Goal: Task Accomplishment & Management: Manage account settings

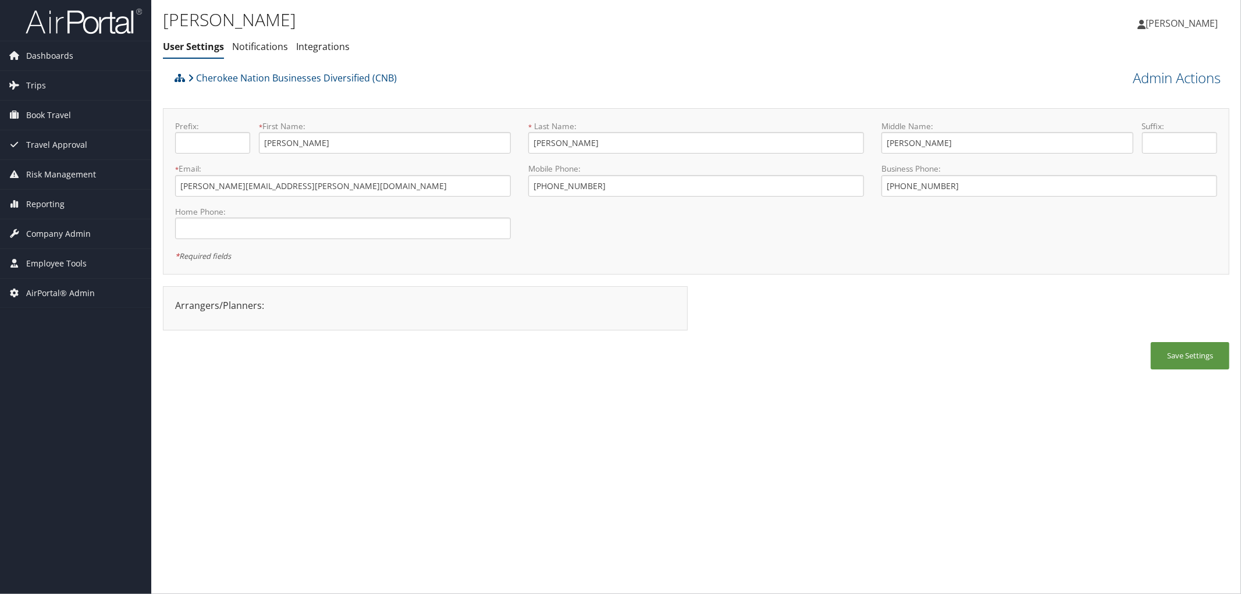
click at [509, 64] on div "James McNerney User Settings Notifications Integrations User Settings Notificat…" at bounding box center [518, 36] width 711 height 61
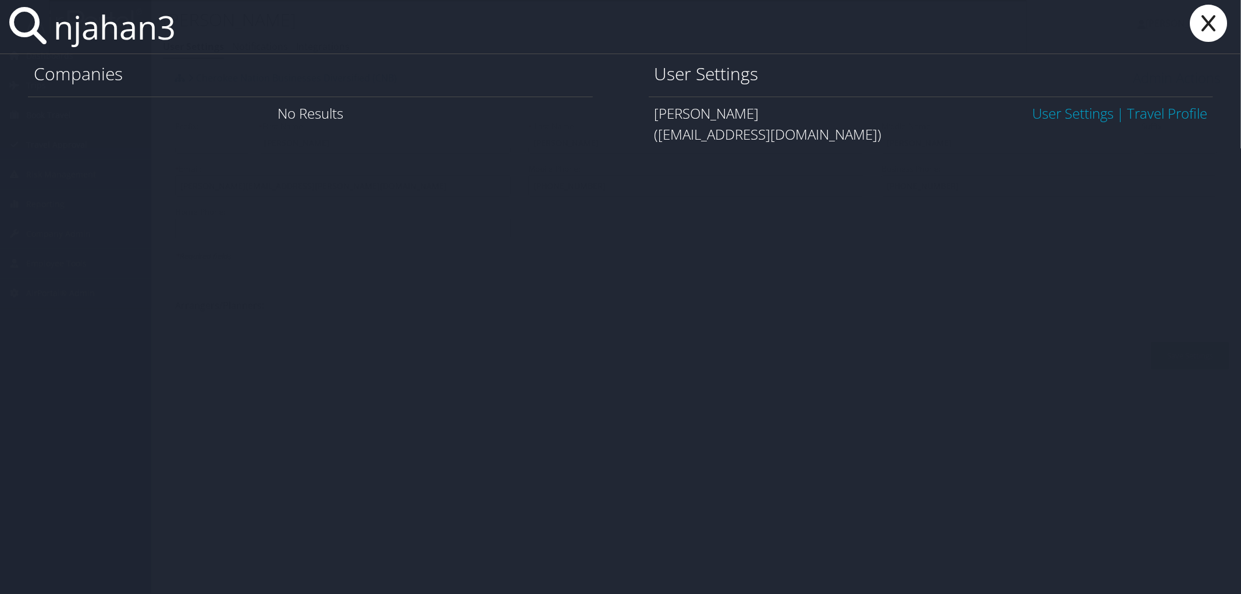
type input "njahan3"
click at [1083, 111] on link "User Settings" at bounding box center [1072, 113] width 81 height 19
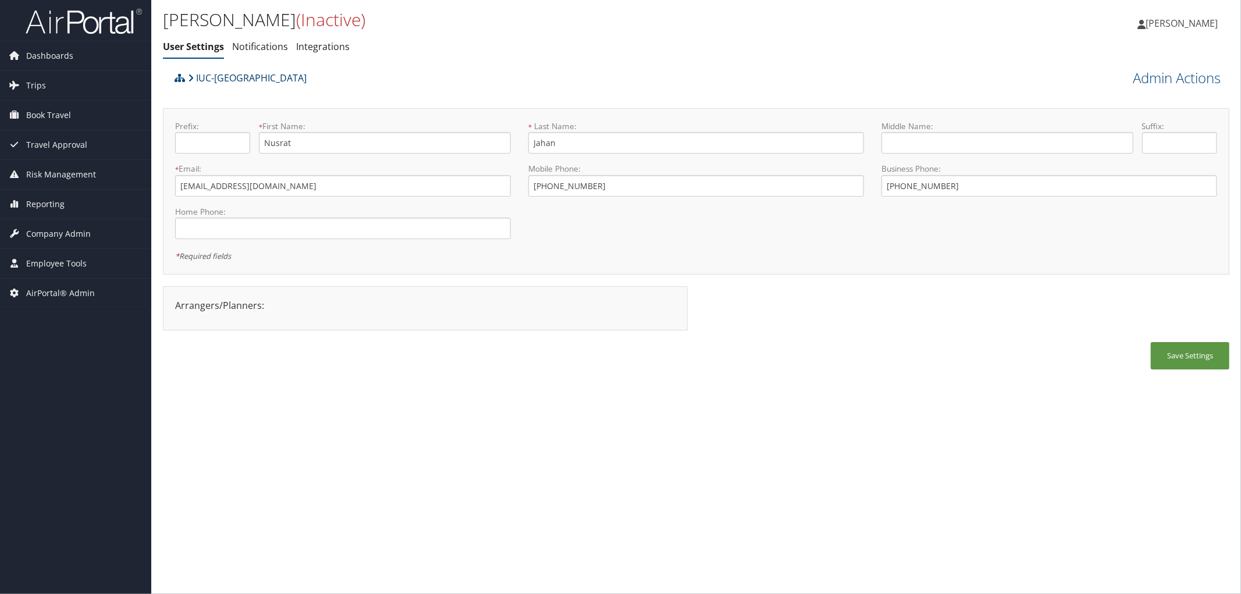
click at [225, 77] on link "IUC-[GEOGRAPHIC_DATA]" at bounding box center [247, 77] width 119 height 23
drag, startPoint x: 258, startPoint y: 184, endPoint x: 148, endPoint y: 186, distance: 110.0
click at [148, 186] on div "Dashboards AirPortal 360™ (Manager) AirPortal 360™ (Agent) My Travel Dashboard …" at bounding box center [620, 297] width 1241 height 594
drag, startPoint x: 299, startPoint y: 141, endPoint x: 241, endPoint y: 148, distance: 58.5
click at [241, 148] on div "Prefix: * First Name: Nusrat This field is required" at bounding box center [342, 141] width 353 height 42
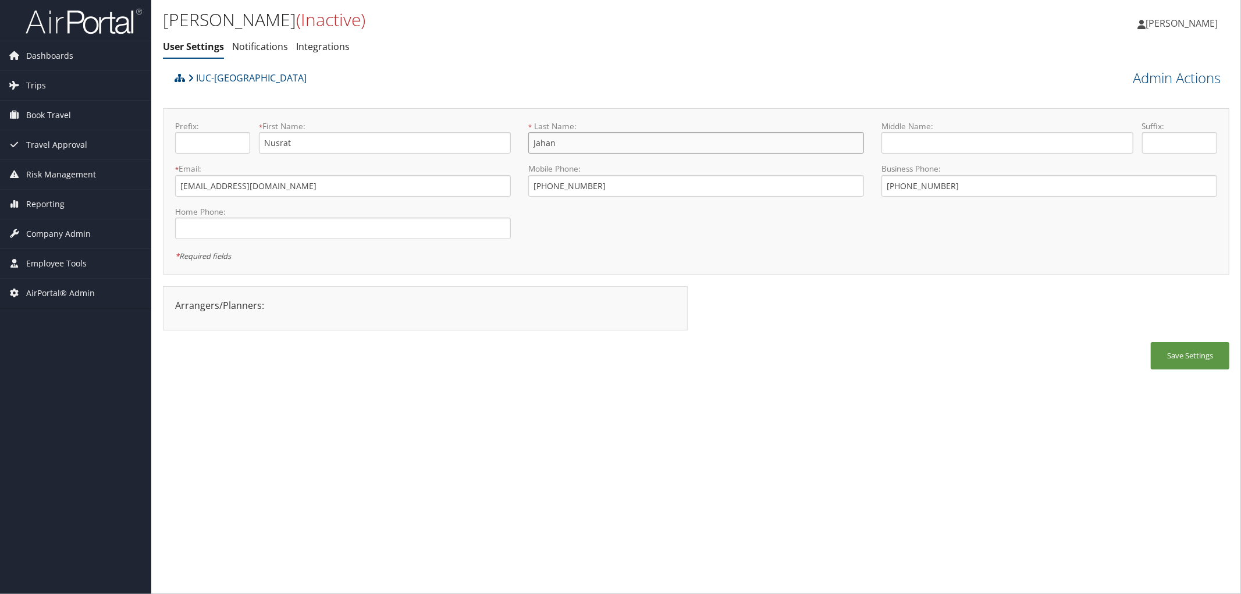
drag, startPoint x: 565, startPoint y: 143, endPoint x: 505, endPoint y: 140, distance: 60.0
click at [505, 120] on form "Prefix: * First Name: Nusrat This field is required * Last Name: Jahan This fie…" at bounding box center [696, 120] width 1060 height 0
drag, startPoint x: 315, startPoint y: 84, endPoint x: 194, endPoint y: 83, distance: 121.0
click at [194, 83] on div "IUC-[GEOGRAPHIC_DATA]" at bounding box center [563, 81] width 783 height 31
copy link "IUC-[GEOGRAPHIC_DATA]"
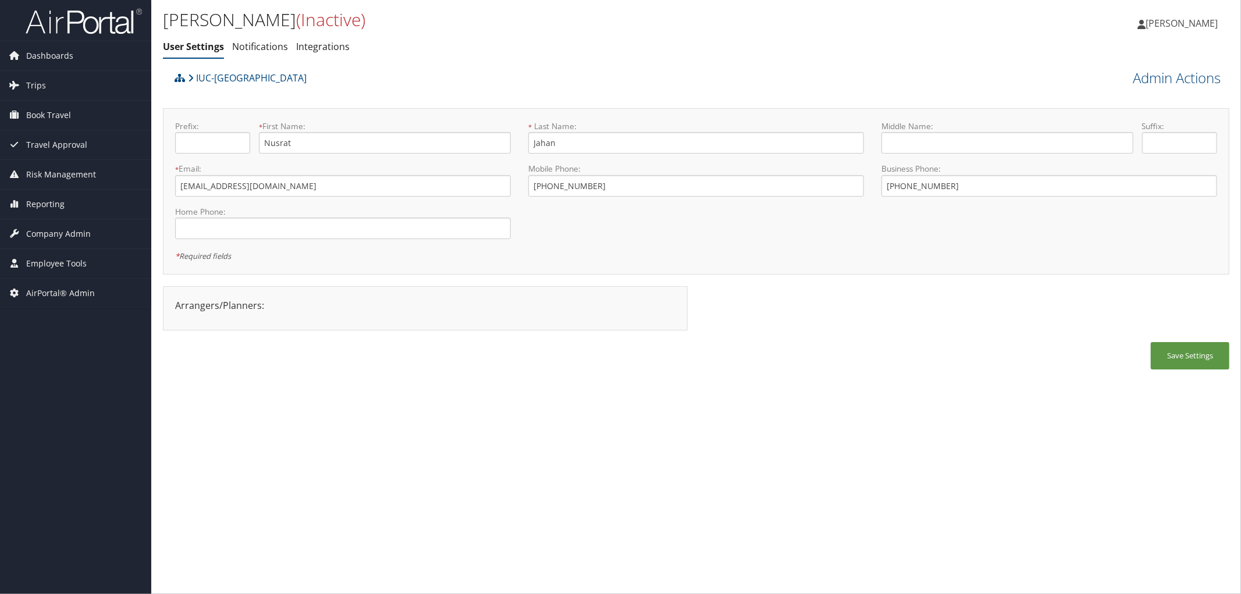
click at [348, 95] on div "IUC-[GEOGRAPHIC_DATA]" at bounding box center [563, 81] width 783 height 31
drag, startPoint x: 269, startPoint y: 183, endPoint x: 168, endPoint y: 184, distance: 101.8
click at [168, 184] on div "* Email: njahan3@kent.edu This field is required" at bounding box center [342, 184] width 353 height 42
click at [371, 264] on div "Prefix: * First Name: Nusrat This field is required * Last Name: Jahan This fie…" at bounding box center [696, 191] width 1067 height 166
drag, startPoint x: 265, startPoint y: 186, endPoint x: 143, endPoint y: 190, distance: 121.7
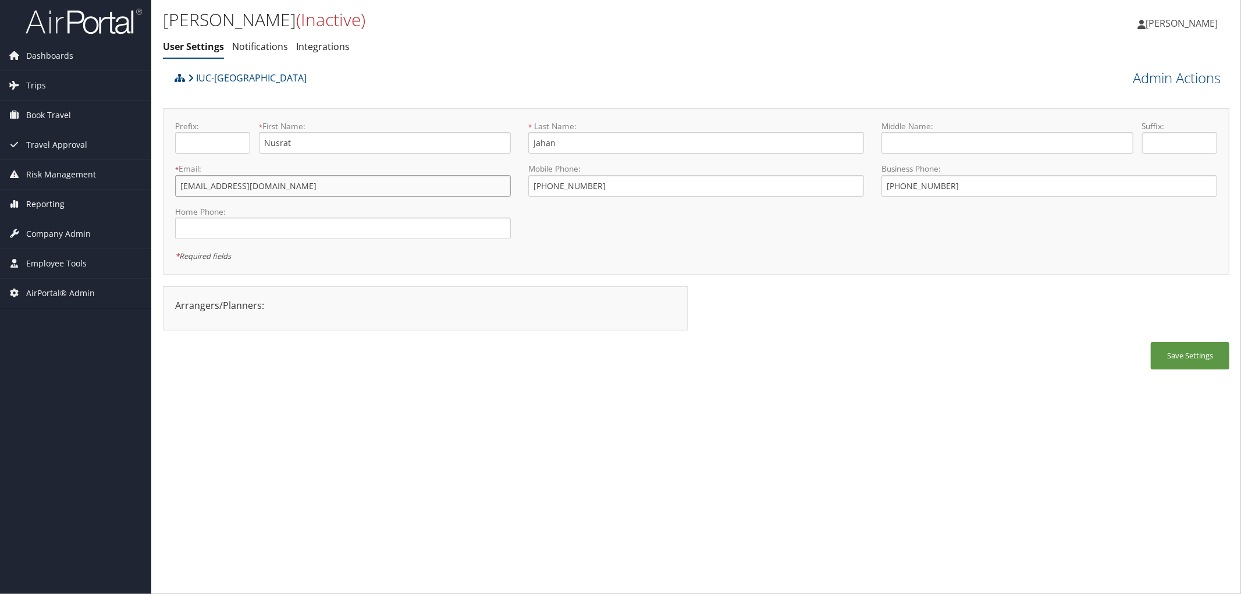
click at [143, 190] on div "Dashboards AirPortal 360™ (Manager) AirPortal 360™ (Agent) My Travel Dashboard …" at bounding box center [620, 297] width 1241 height 594
click at [408, 56] on ul "User Settings Notifications Integrations" at bounding box center [518, 47] width 711 height 21
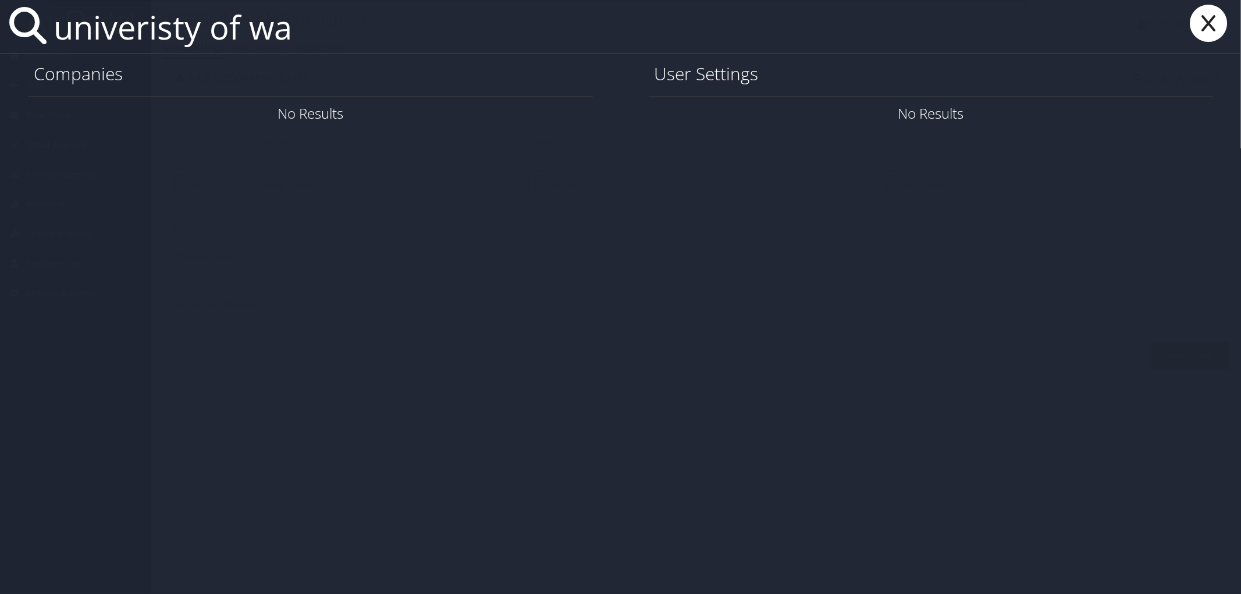
click at [148, 22] on input "univeristy of wa" at bounding box center [538, 27] width 978 height 54
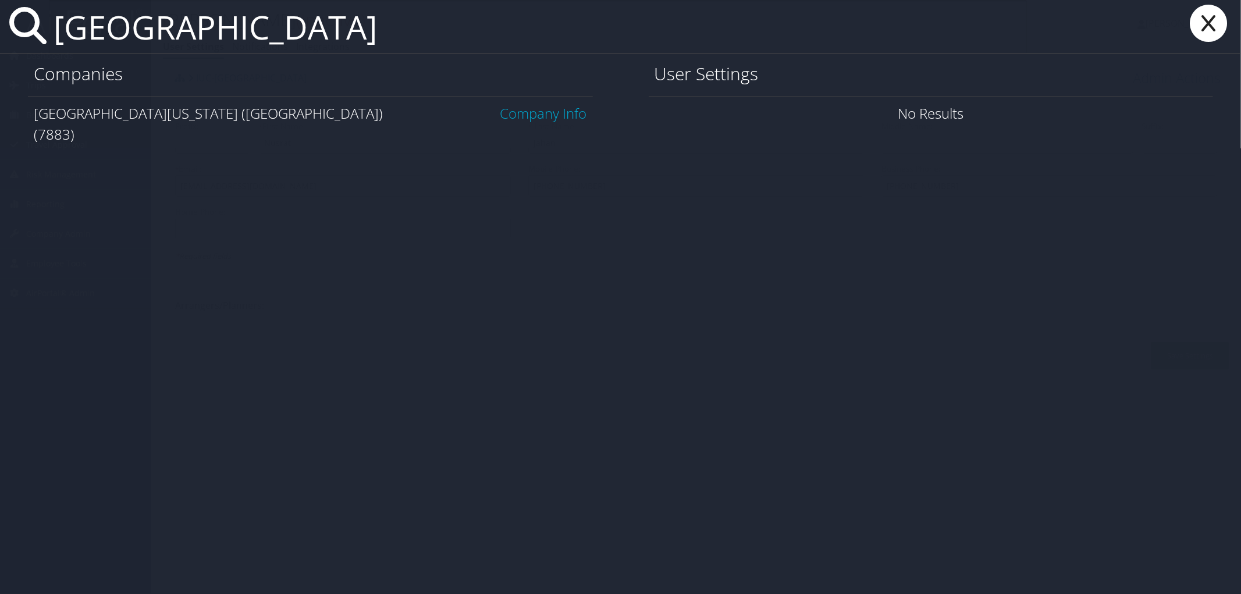
type input "university of wa"
click at [524, 113] on link "Company Info" at bounding box center [543, 113] width 87 height 19
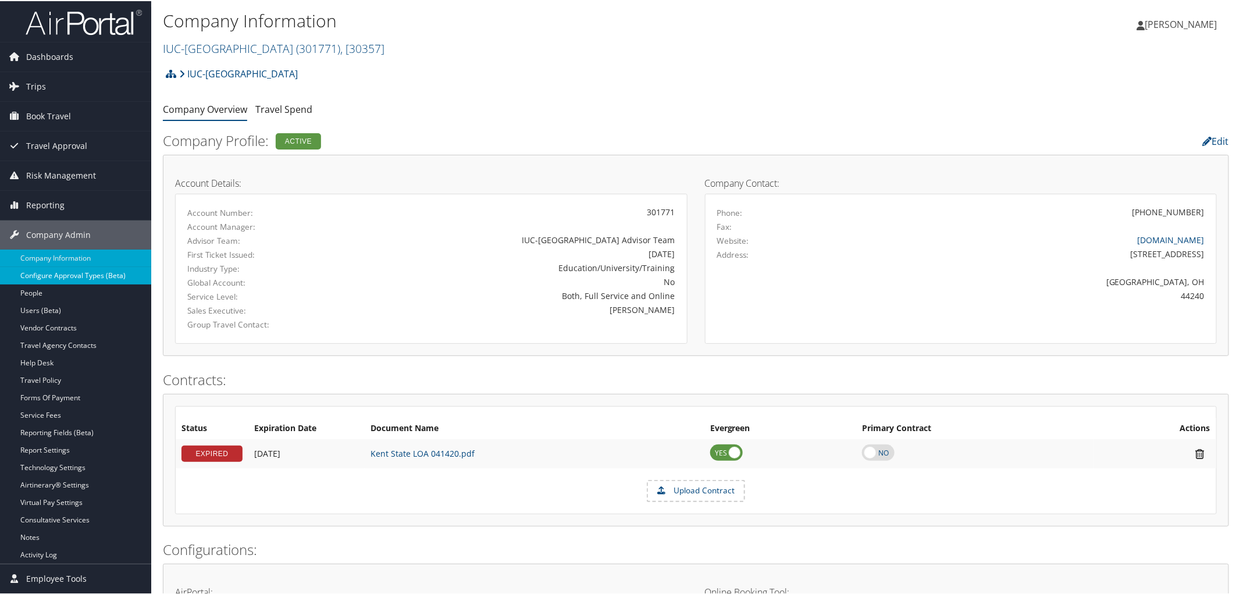
click at [92, 271] on link "Configure Approval Types (Beta)" at bounding box center [75, 274] width 151 height 17
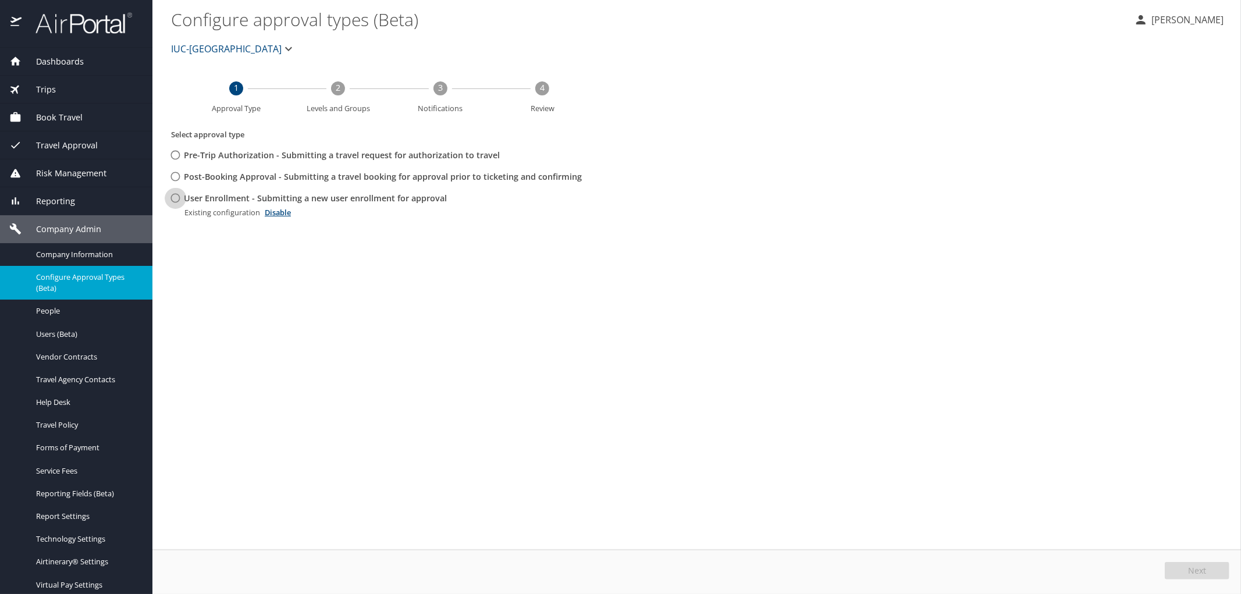
click at [176, 197] on input "User Enrollment - Submitting a new user enrollment for approval" at bounding box center [176, 198] width 22 height 22
radio input "true"
click at [1211, 570] on button "Edit" at bounding box center [1199, 570] width 62 height 17
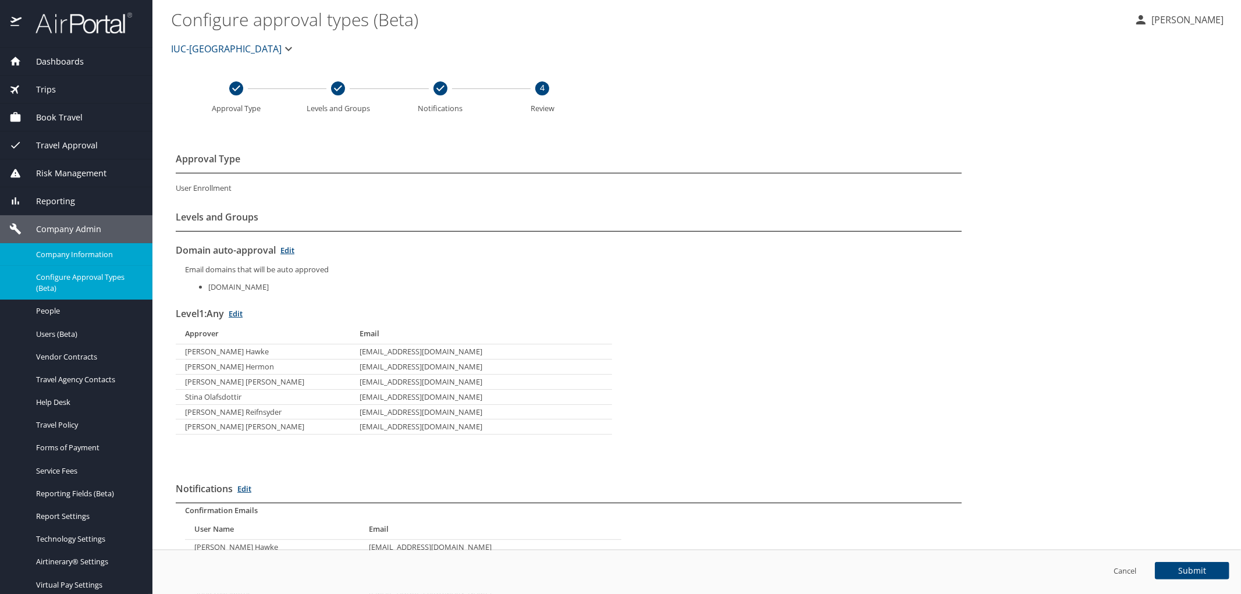
click at [55, 250] on span "Company Information" at bounding box center [87, 254] width 102 height 11
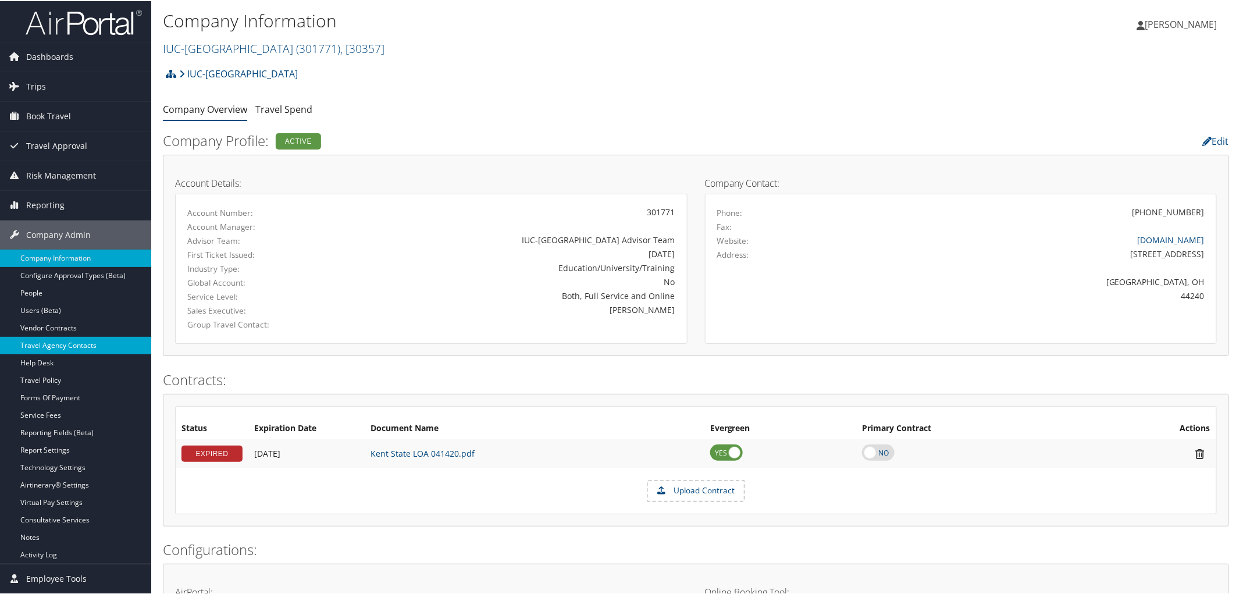
click at [41, 339] on link "Travel Agency Contacts" at bounding box center [75, 344] width 151 height 17
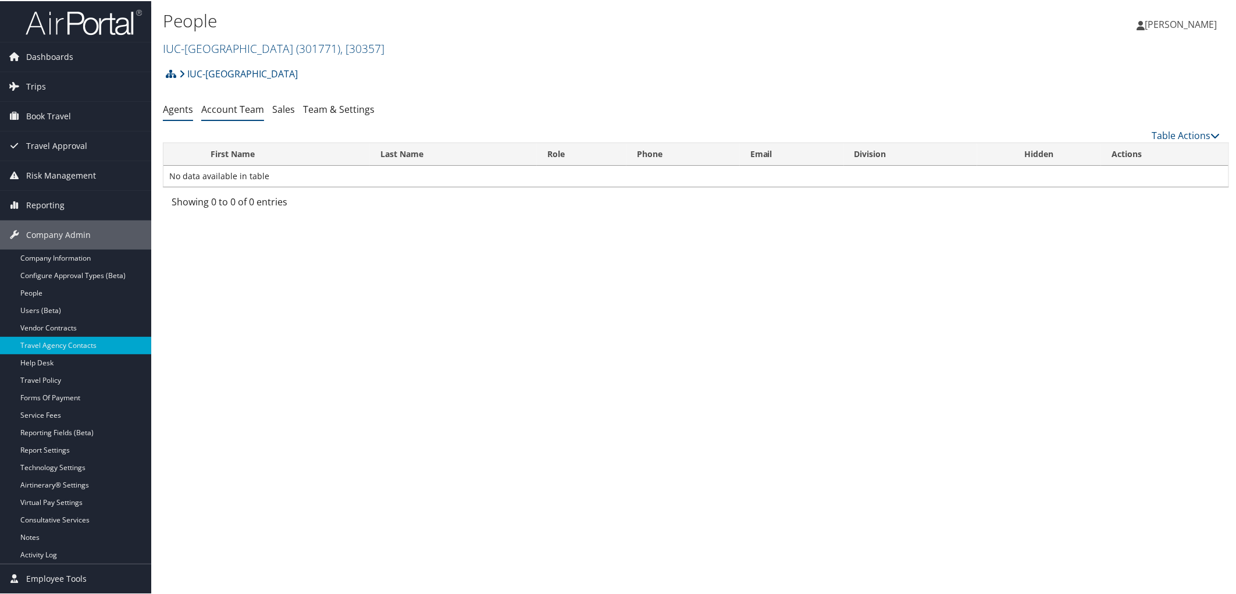
click at [225, 108] on link "Account Team" at bounding box center [232, 108] width 63 height 13
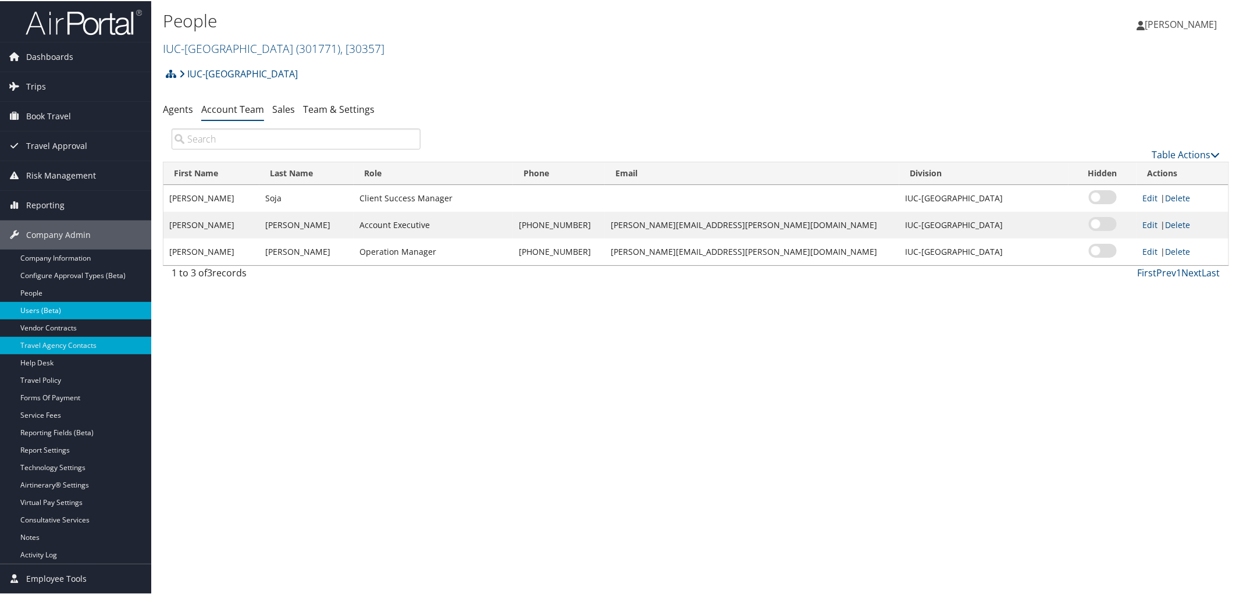
click at [73, 312] on link "Users (Beta)" at bounding box center [75, 309] width 151 height 17
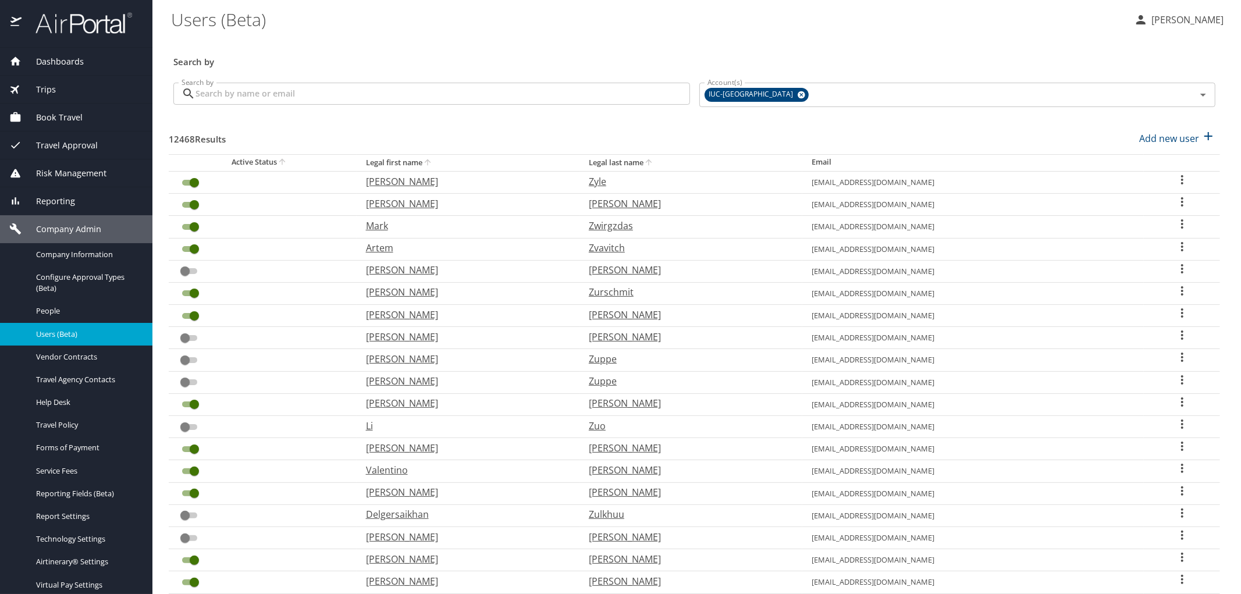
click at [228, 93] on input "Search by" at bounding box center [442, 94] width 495 height 22
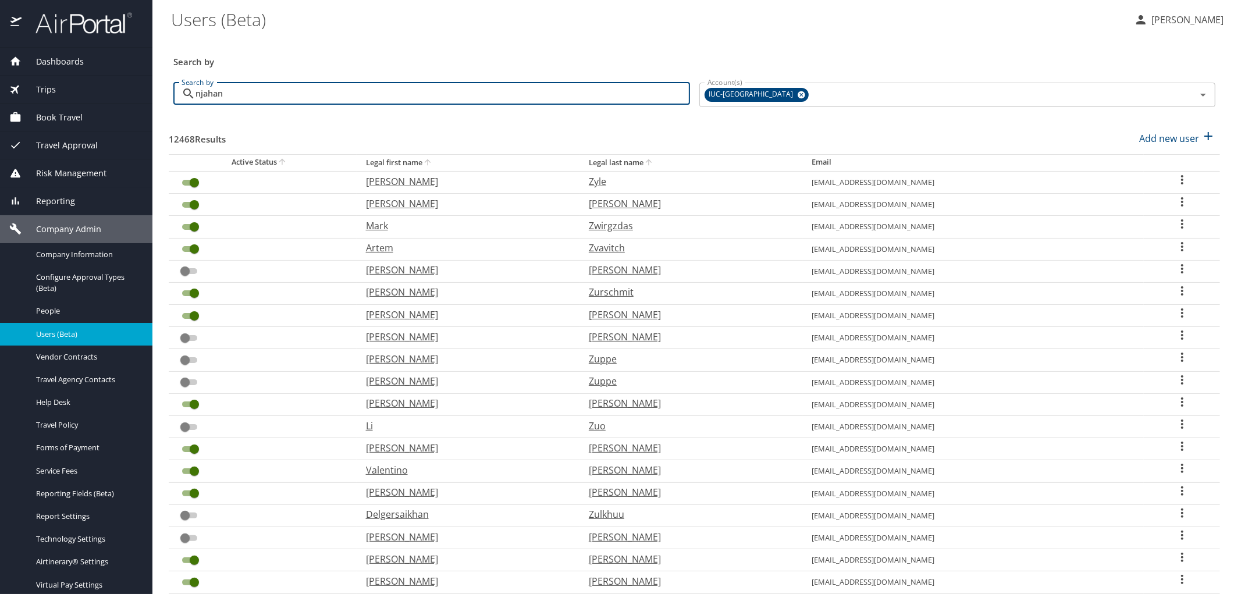
type input "njahan3"
checkbox input "false"
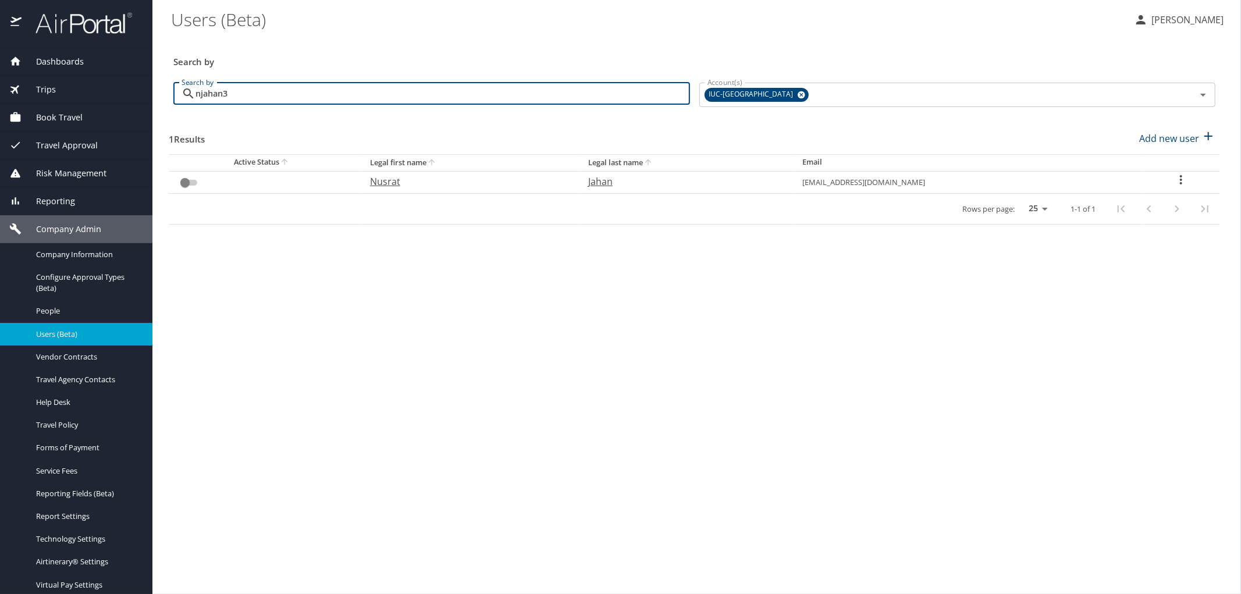
type input "njahan3"
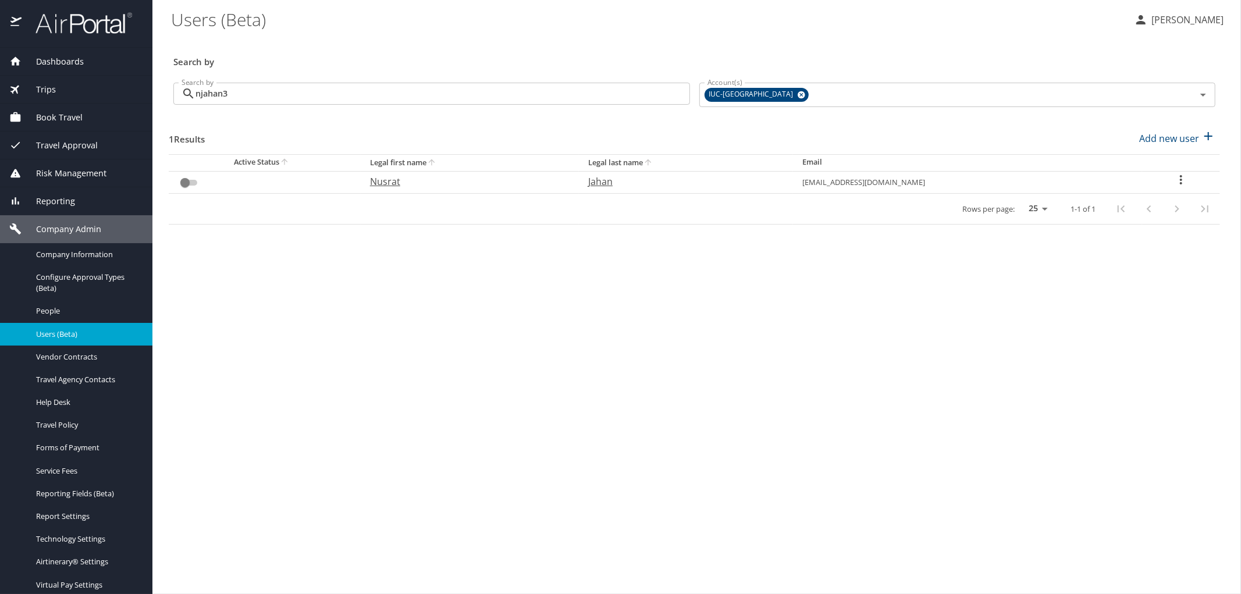
click at [1178, 183] on icon "User Search Table" at bounding box center [1181, 180] width 14 height 14
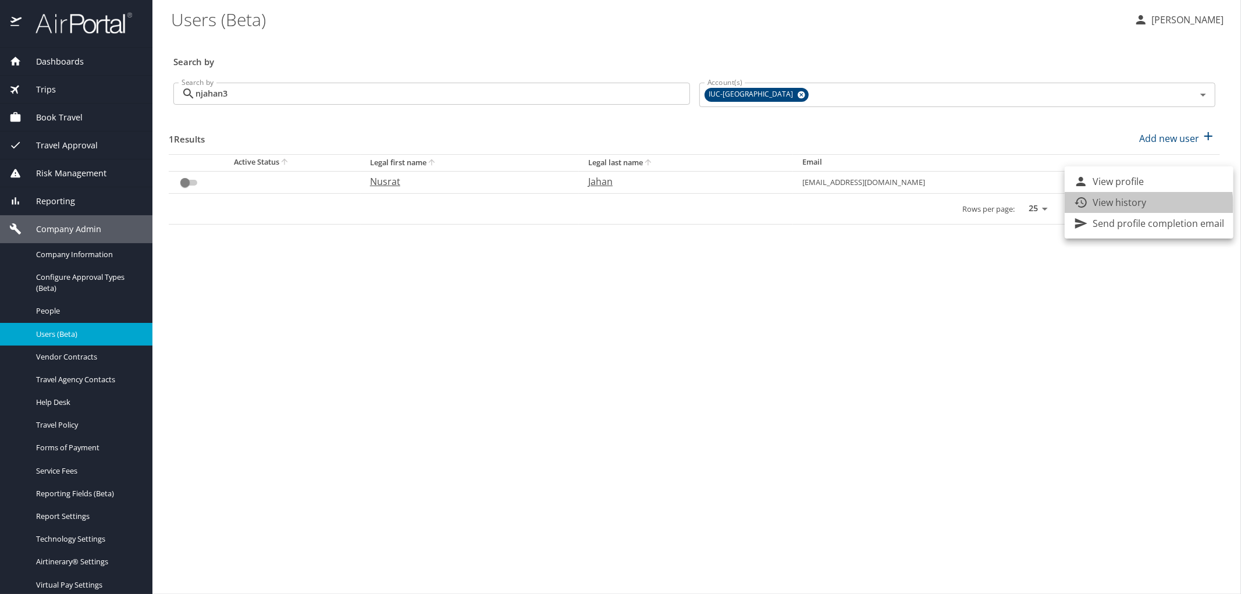
click at [1131, 205] on p "View history" at bounding box center [1120, 202] width 54 height 14
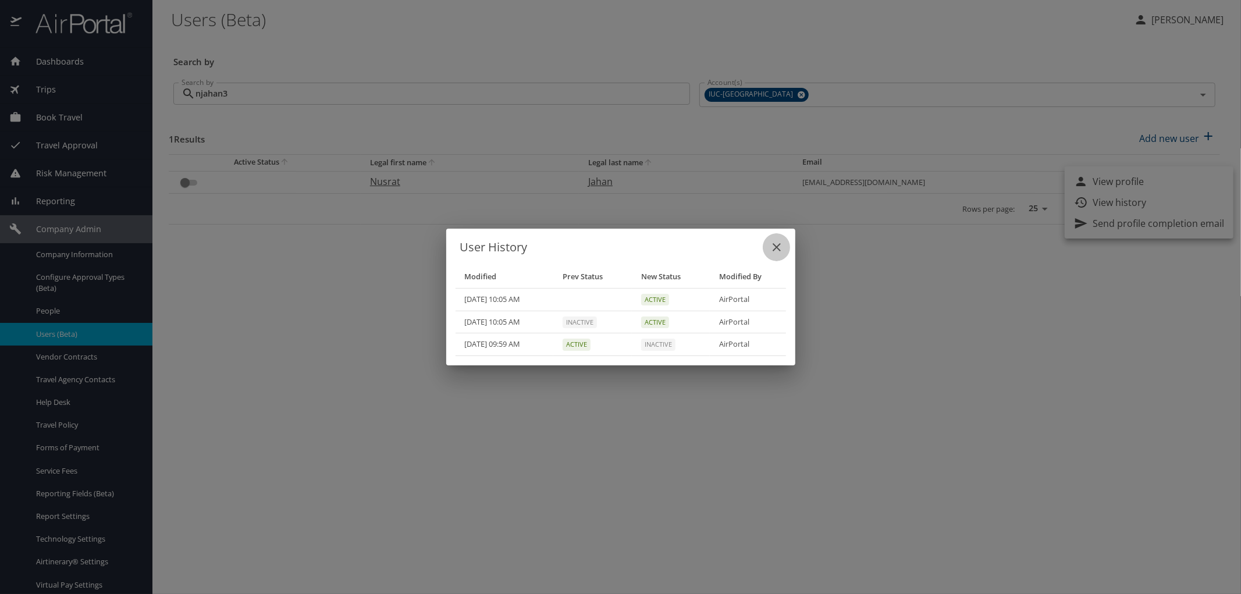
click at [775, 252] on icon "close" at bounding box center [777, 247] width 14 height 14
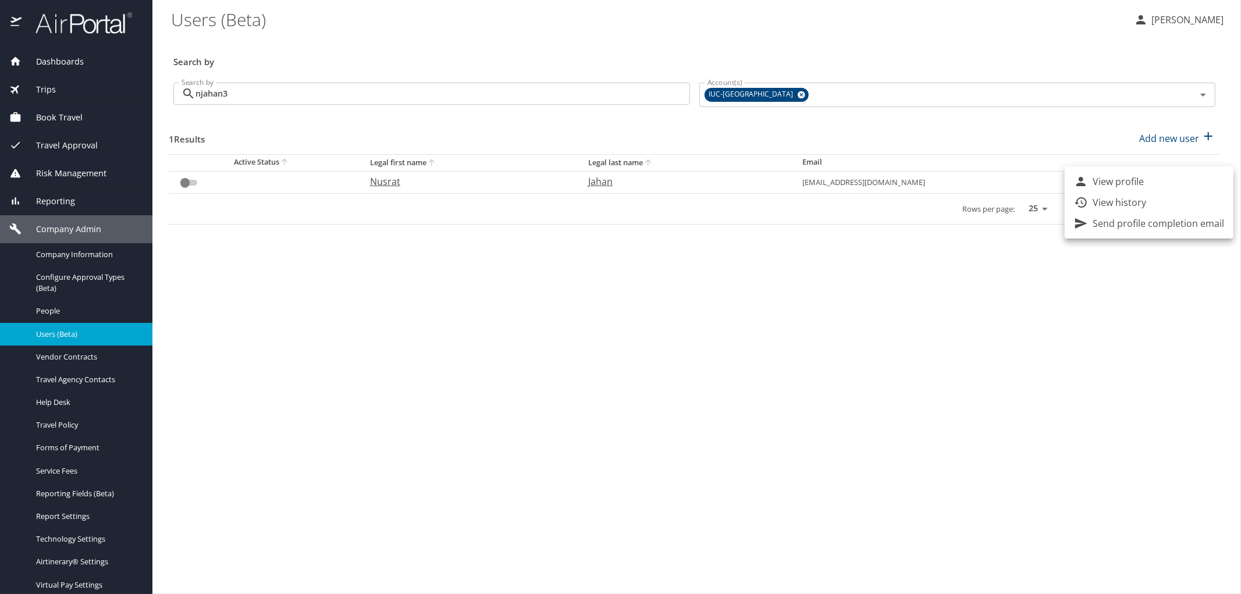
click at [457, 369] on div at bounding box center [620, 297] width 1241 height 594
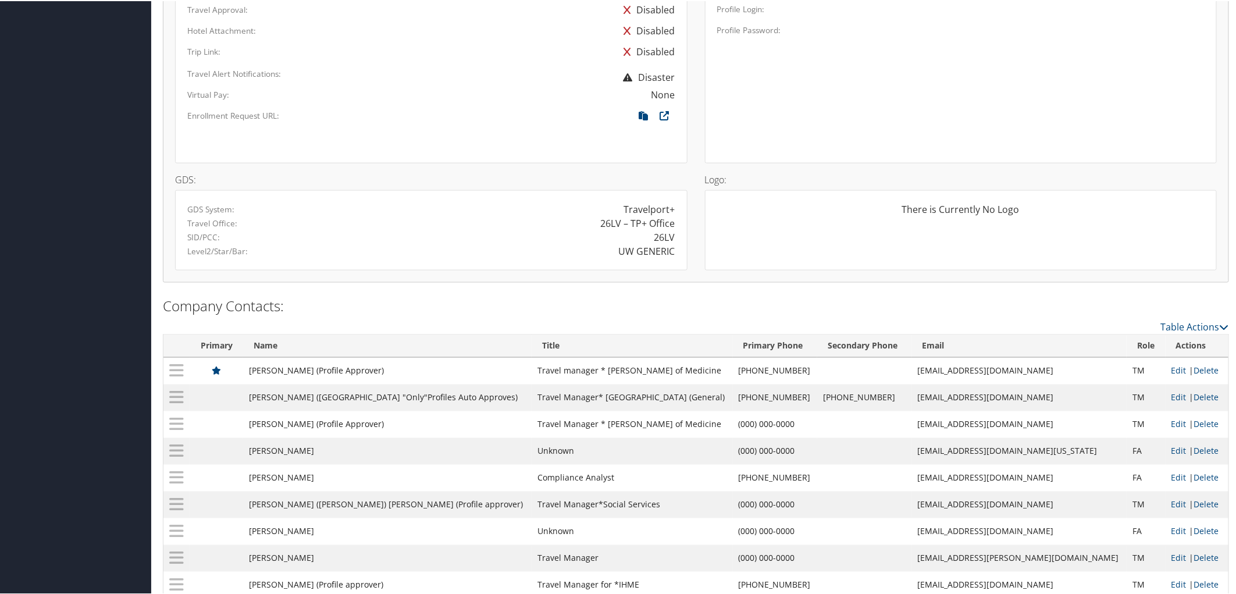
scroll to position [857, 0]
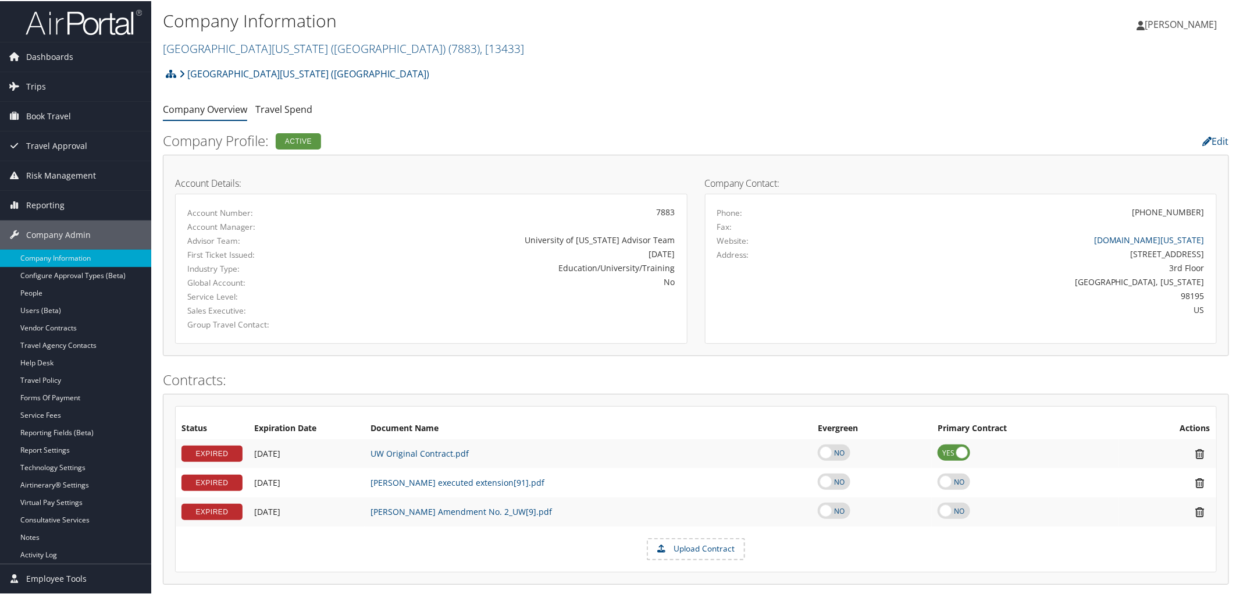
click at [445, 55] on h2 "University of Washington (UW) ( 7883 ) , [ 13433 ]" at bounding box center [518, 47] width 711 height 20
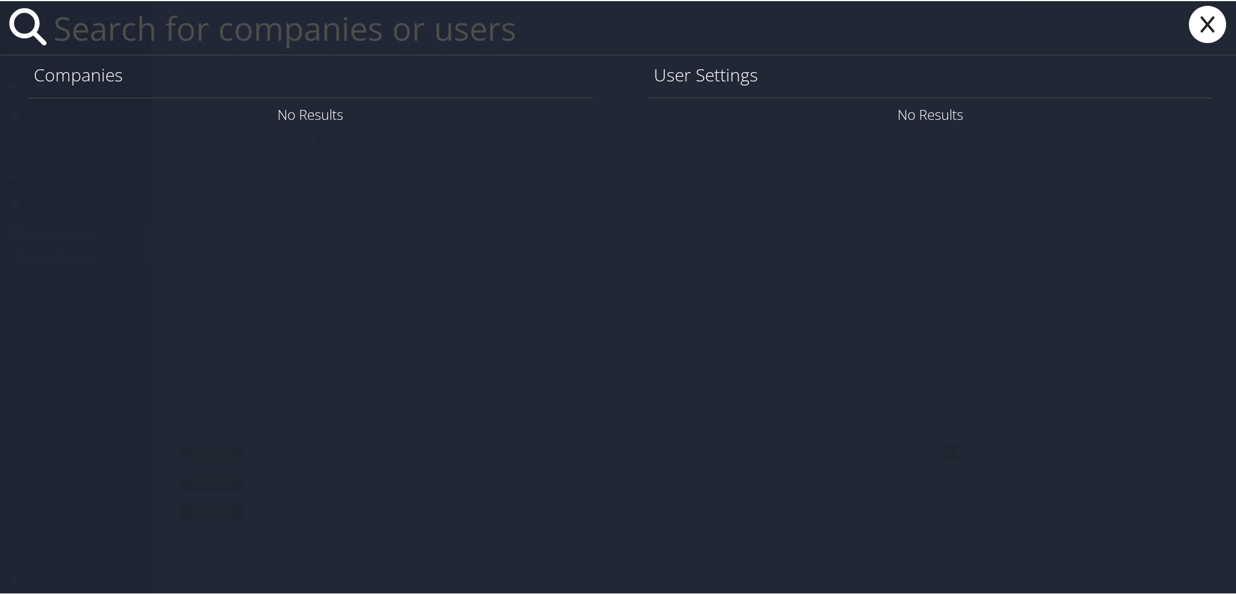
paste input "NITIN.ITANKAR@US.INDORAMA.NET"
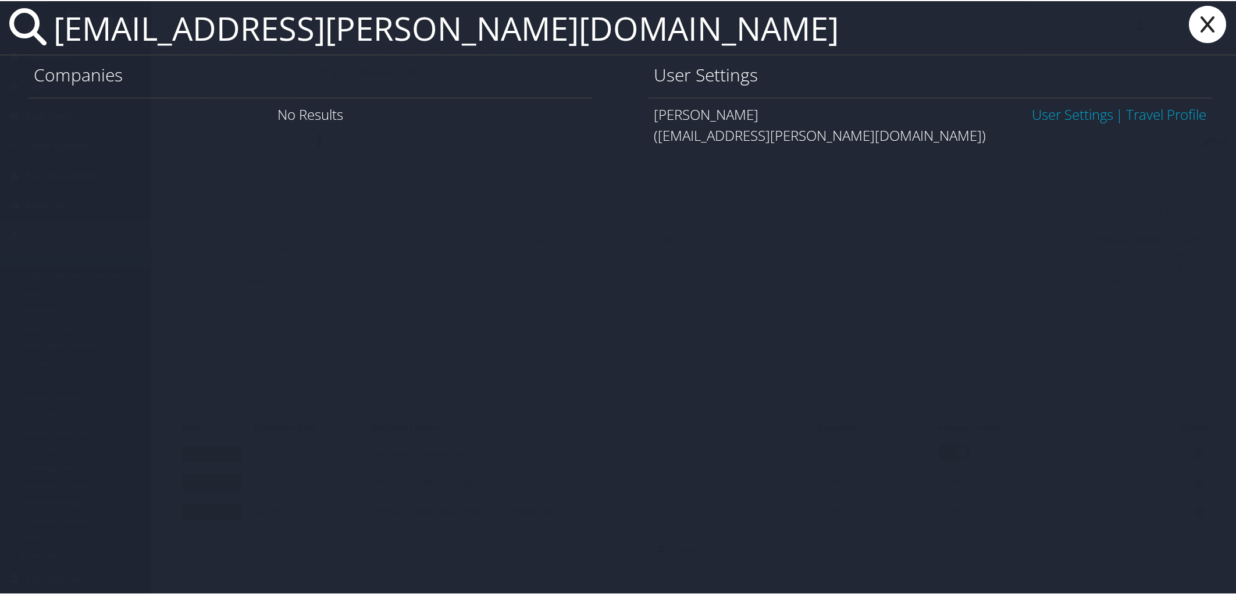
type input "NITIN.ITANKAR@US.INDORAMA.NET"
click at [1084, 111] on link "User Settings" at bounding box center [1072, 113] width 81 height 19
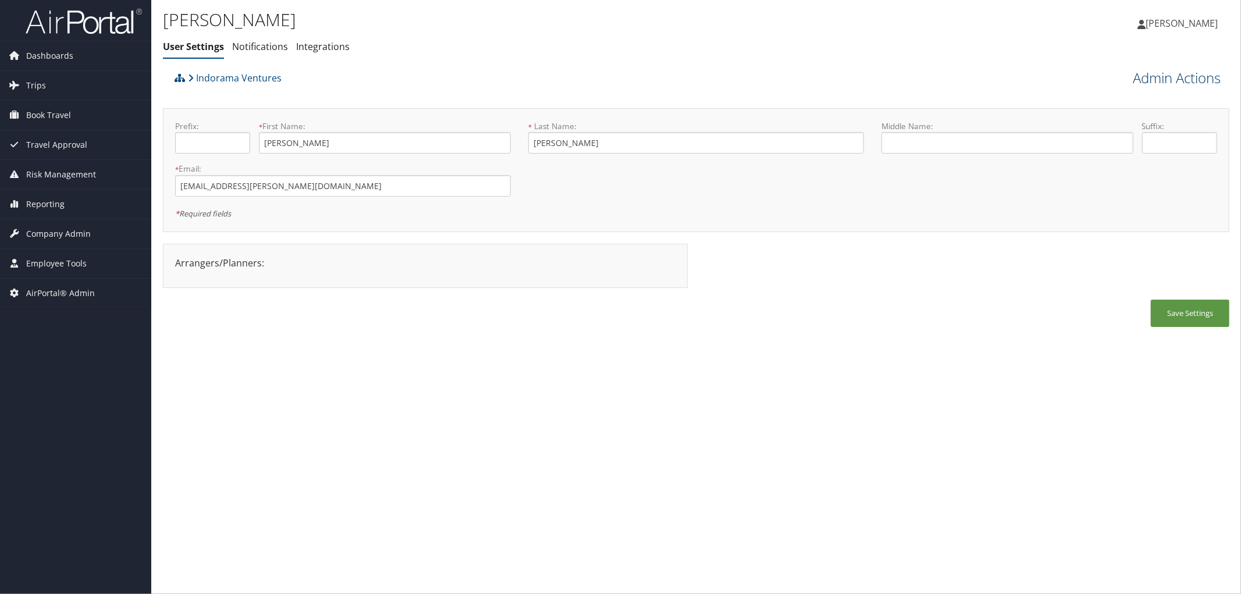
click at [1154, 76] on link "Admin Actions" at bounding box center [1177, 78] width 88 height 20
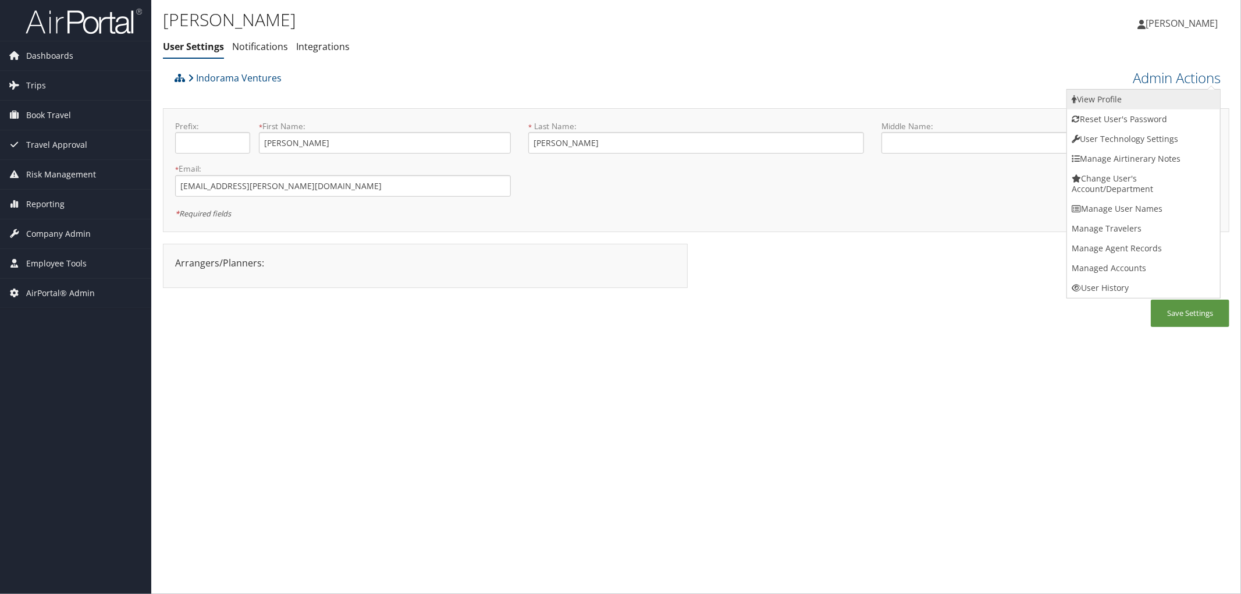
click at [1110, 100] on link "View Profile" at bounding box center [1143, 100] width 153 height 20
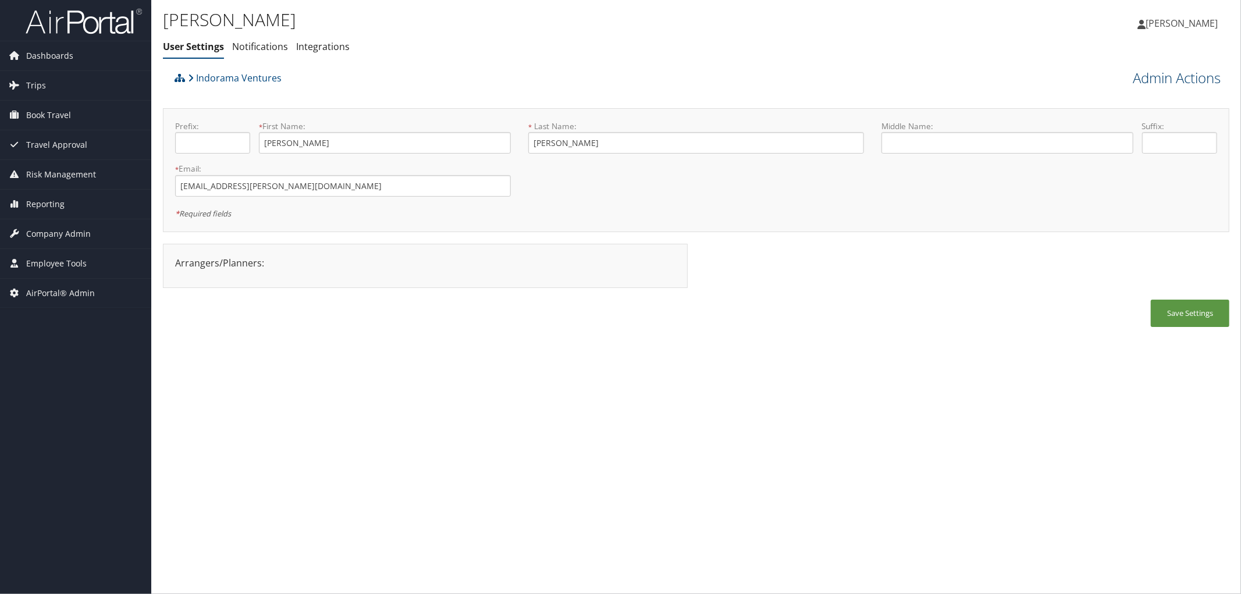
click at [1165, 78] on link "Admin Actions" at bounding box center [1177, 78] width 88 height 20
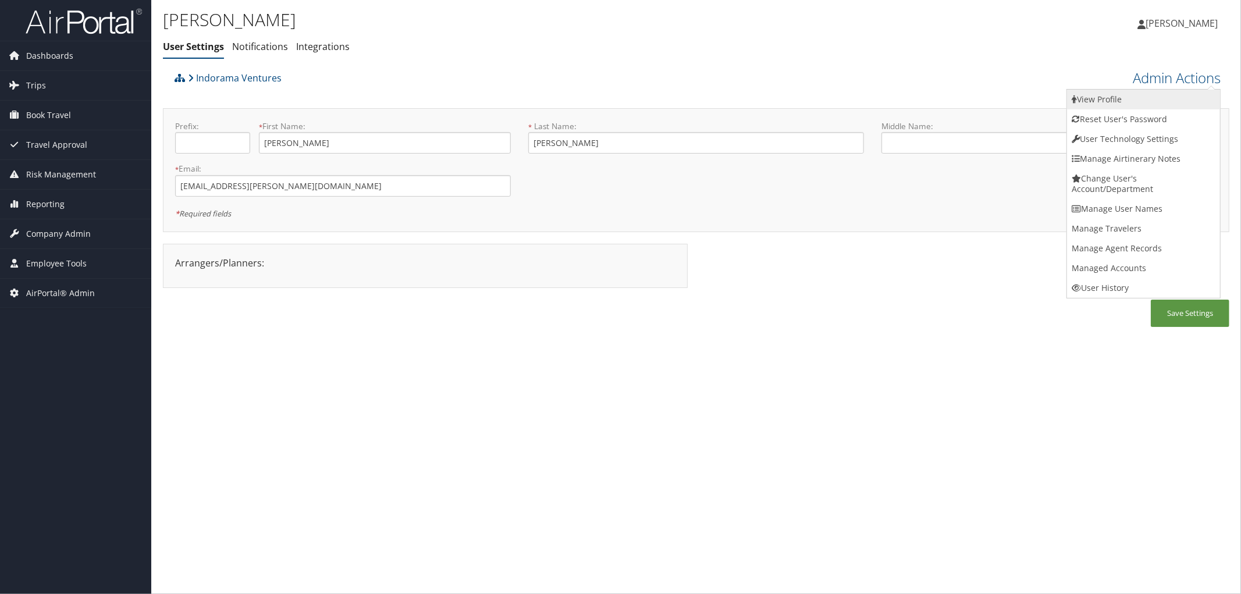
click at [1108, 98] on link "View Profile" at bounding box center [1143, 100] width 153 height 20
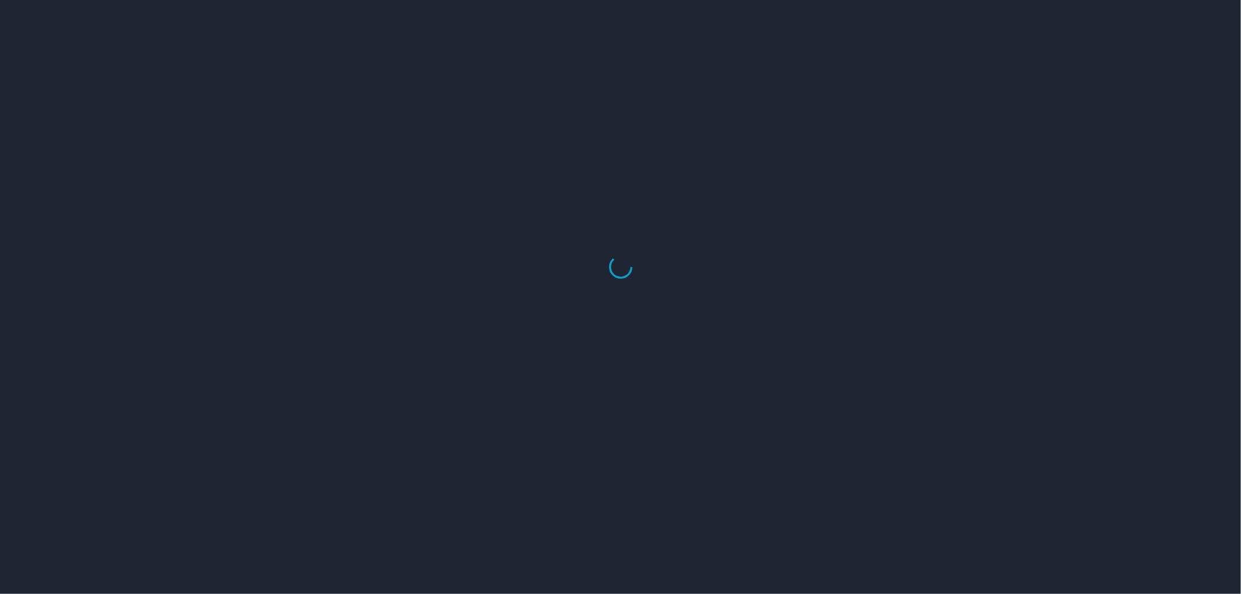
select select "US"
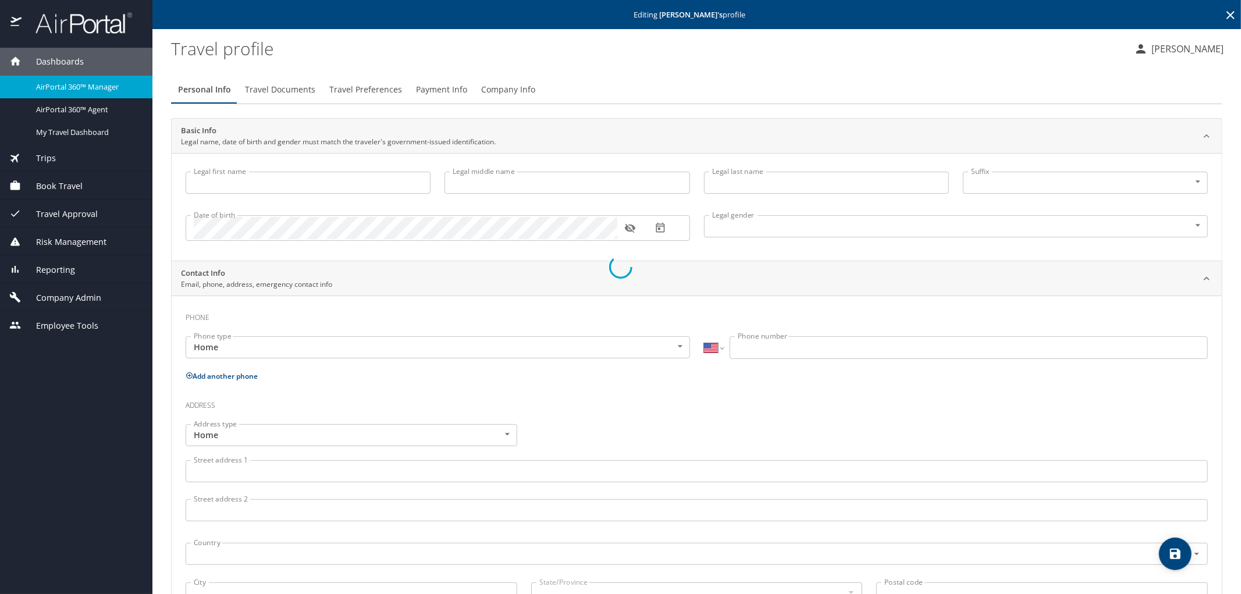
type input "[PERSON_NAME]"
type input "[DEMOGRAPHIC_DATA]"
select select "US"
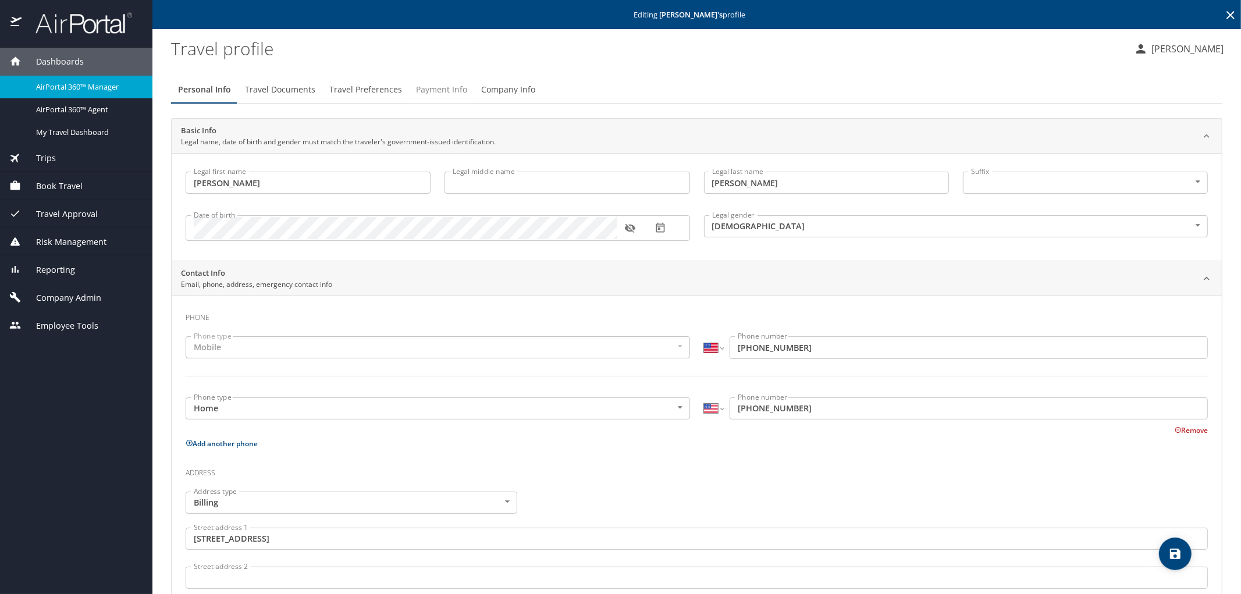
click at [438, 91] on span "Payment Info" at bounding box center [441, 90] width 51 height 15
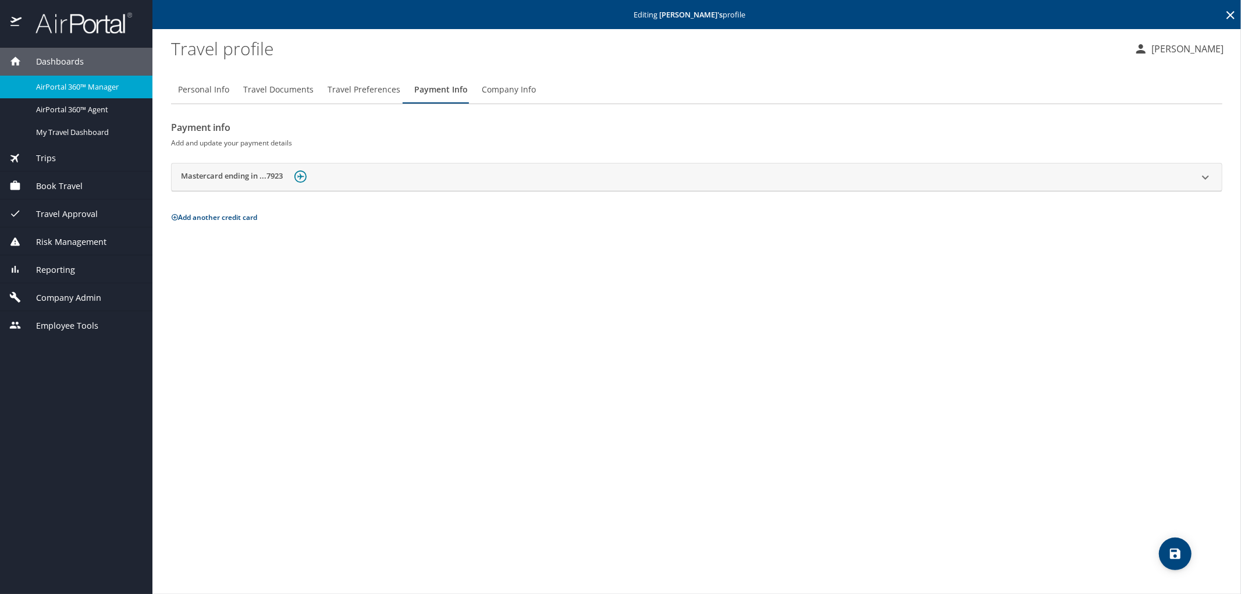
click at [303, 179] on img at bounding box center [300, 176] width 12 height 12
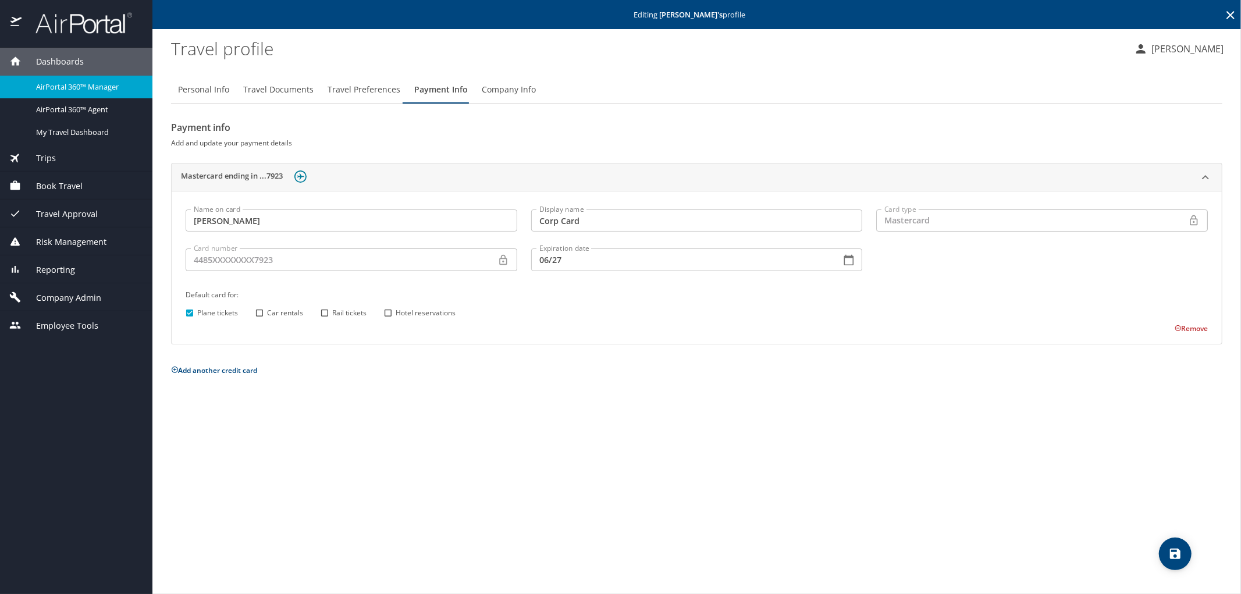
click at [983, 216] on div "Mastercard" at bounding box center [1032, 220] width 312 height 22
click at [1175, 327] on button "Remove" at bounding box center [1191, 329] width 33 height 10
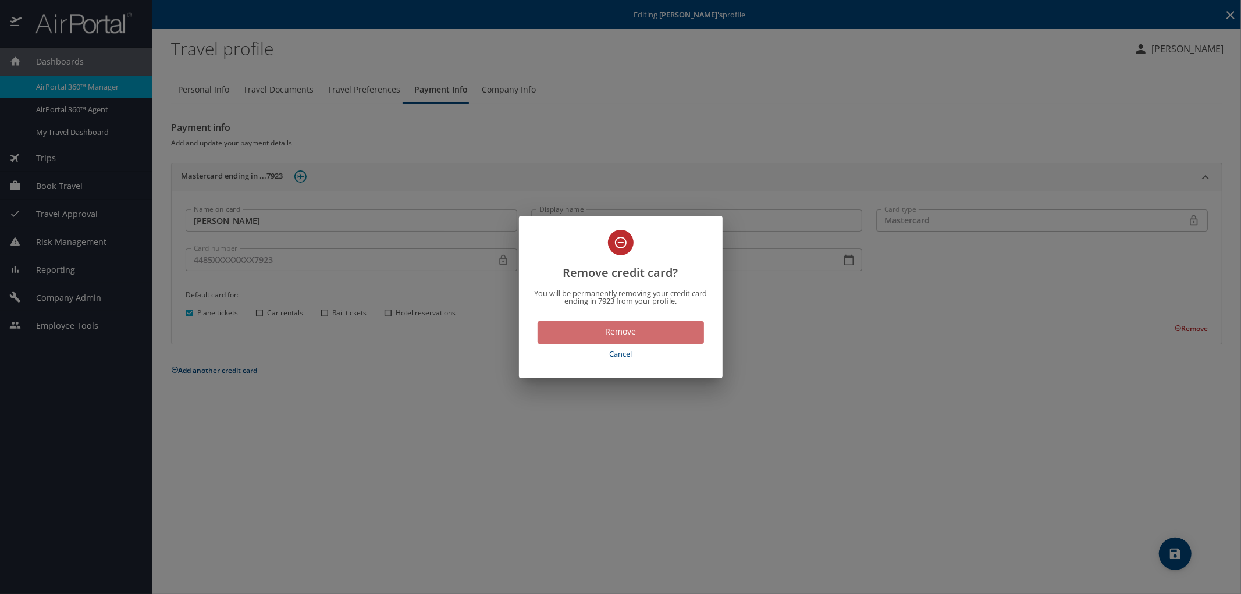
click at [621, 338] on span "Remove" at bounding box center [621, 332] width 148 height 15
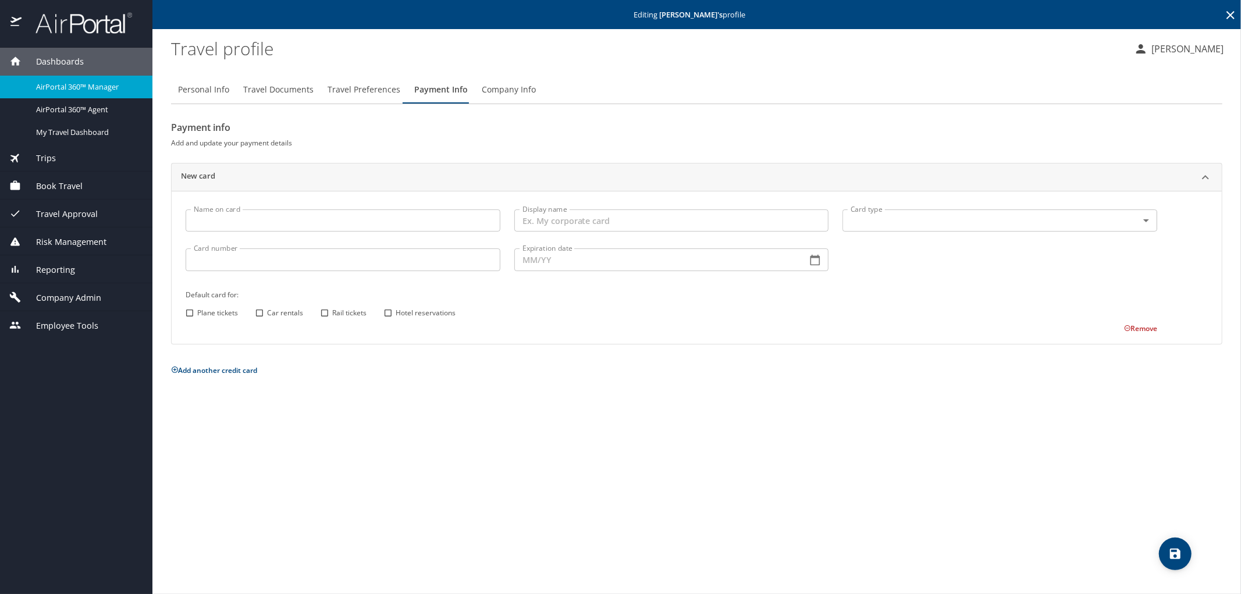
click at [1168, 556] on icon "save" at bounding box center [1175, 554] width 14 height 14
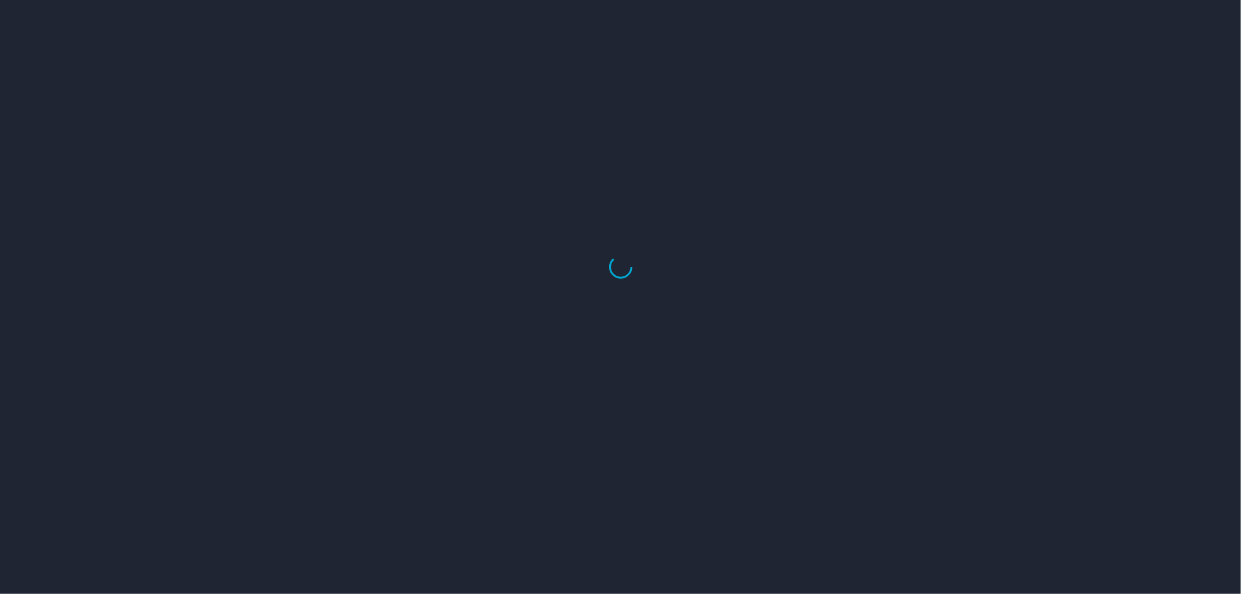
select select "US"
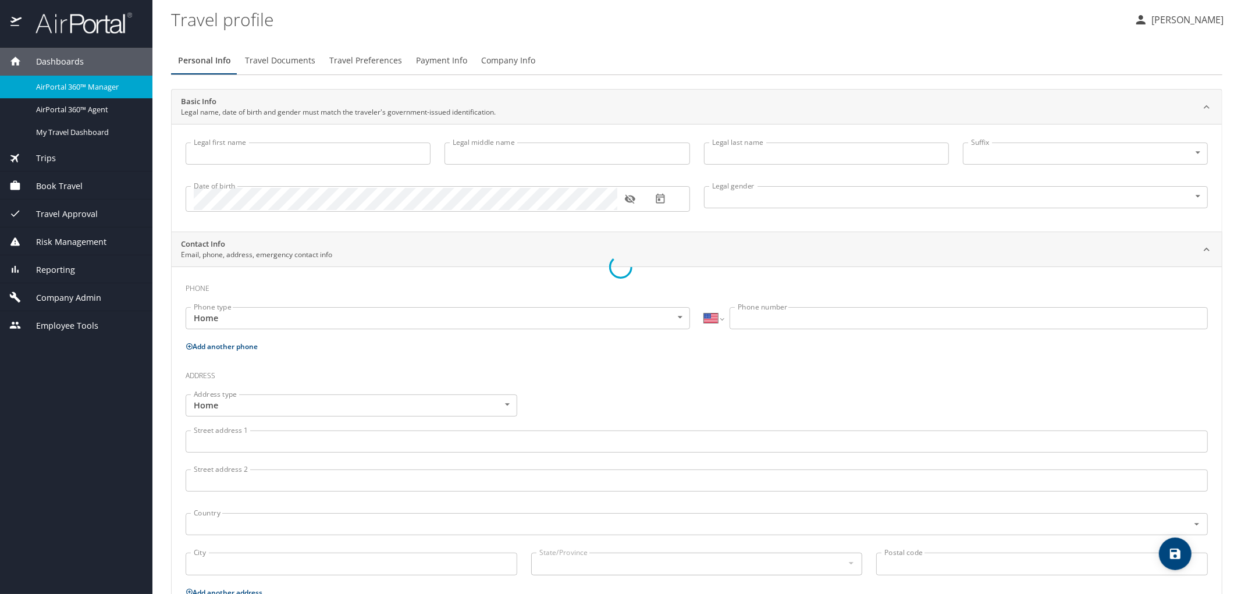
type input "[PERSON_NAME]"
type input "Male"
select select "US"
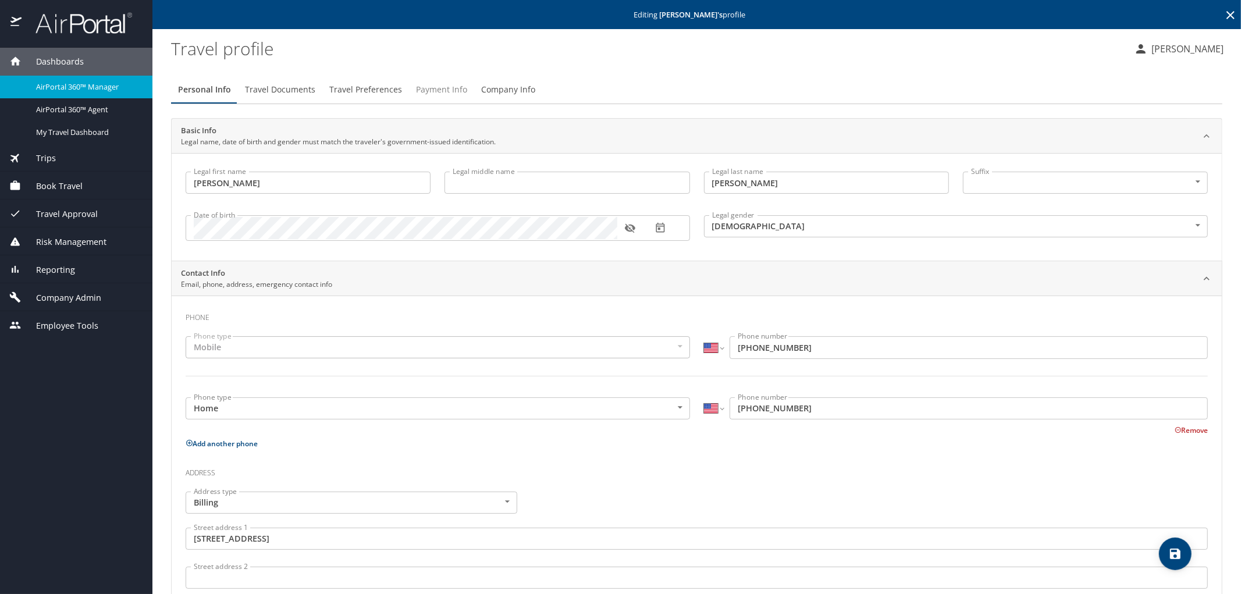
click at [436, 88] on span "Payment Info" at bounding box center [441, 90] width 51 height 15
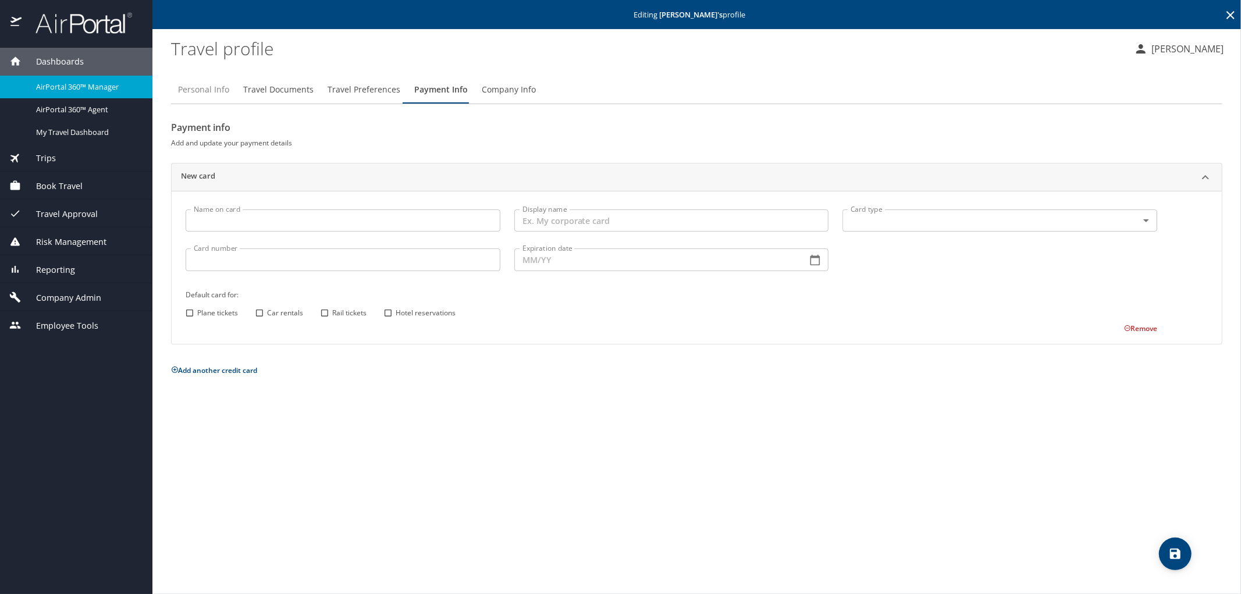
click at [205, 93] on span "Personal Info" at bounding box center [203, 90] width 51 height 15
select select "US"
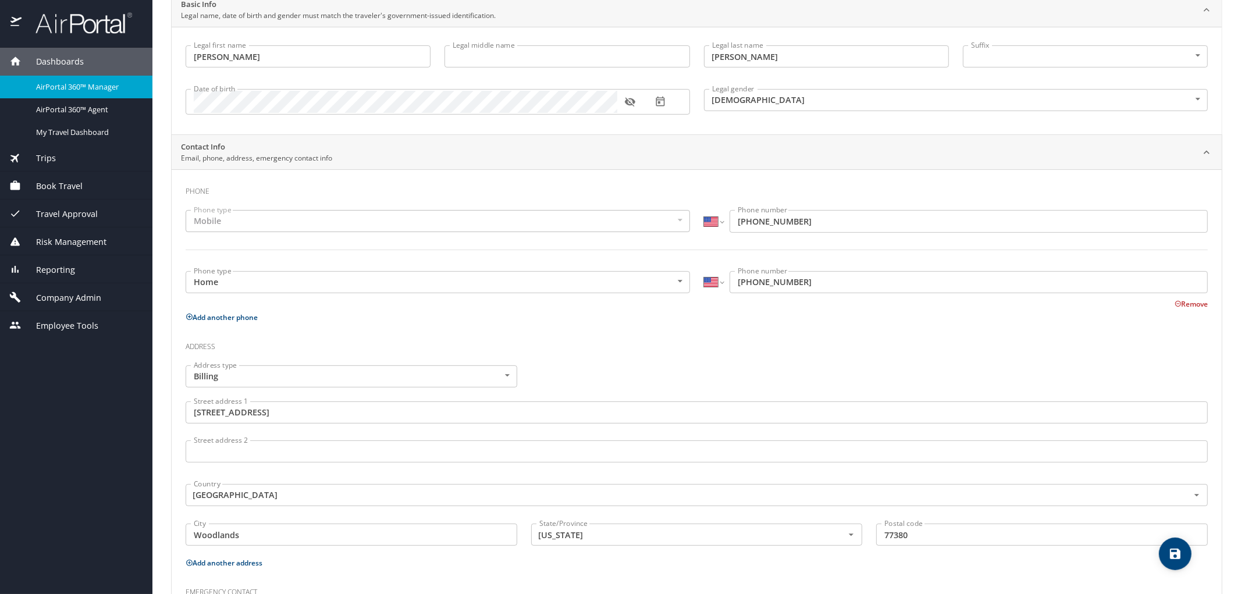
scroll to position [129, 0]
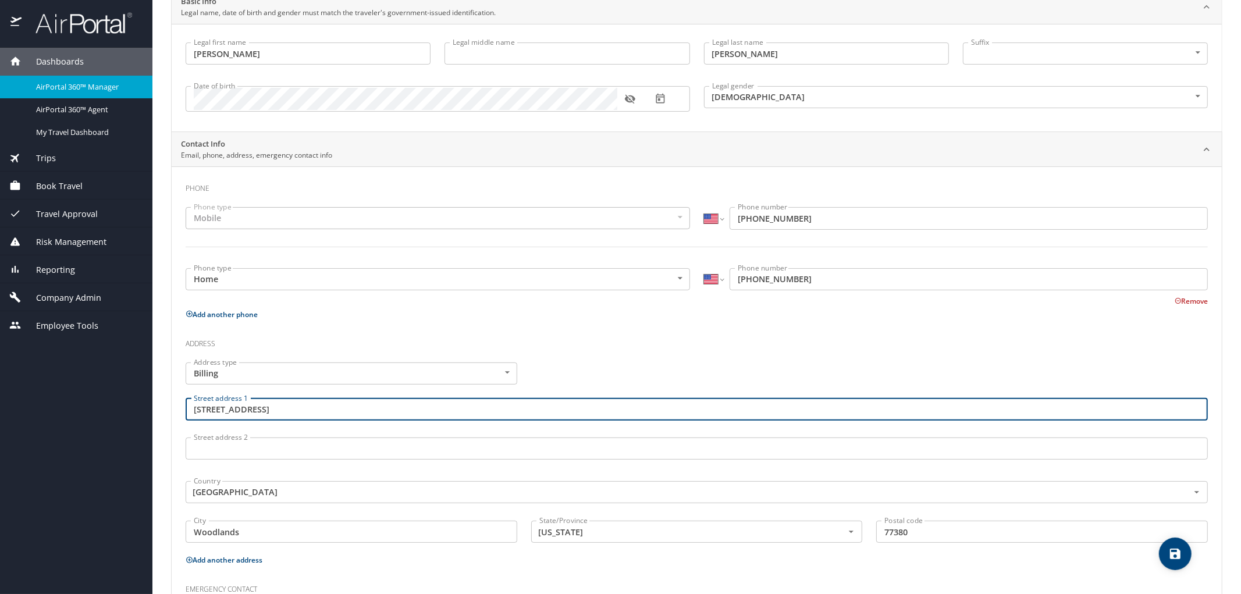
drag, startPoint x: 303, startPoint y: 407, endPoint x: 182, endPoint y: 408, distance: 120.4
click at [182, 408] on div "Street address 1 24 Waterway suite 1100 Street address 1" at bounding box center [697, 411] width 1036 height 39
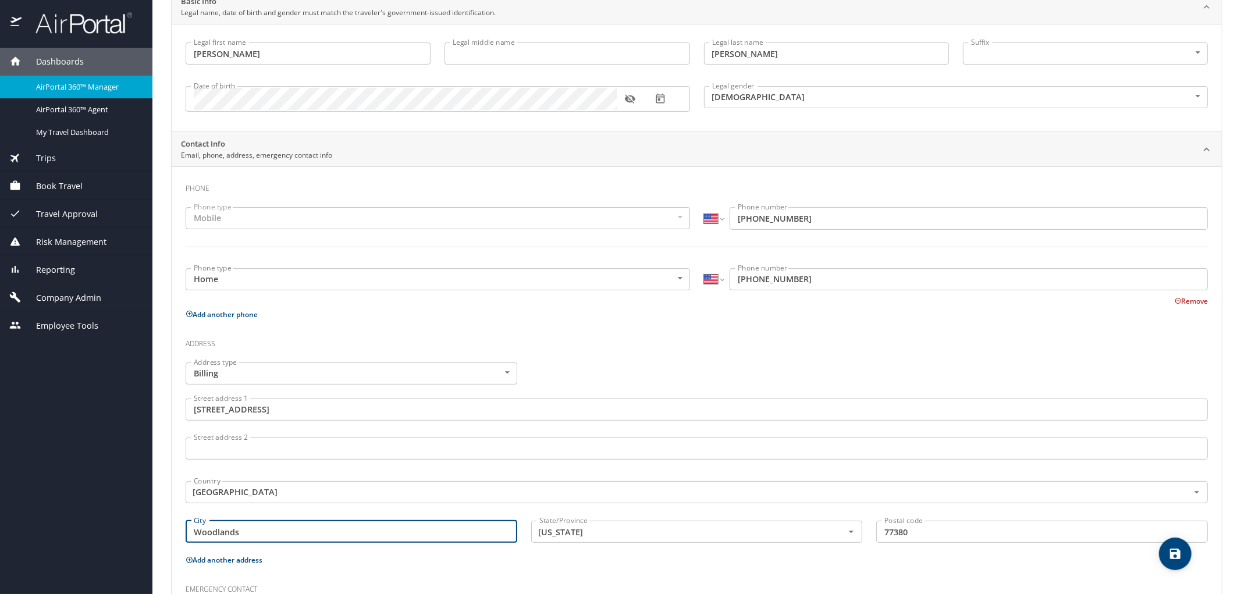
drag, startPoint x: 265, startPoint y: 529, endPoint x: 154, endPoint y: 531, distance: 111.1
click at [154, 531] on main "Editing Nitin Bhauraoji Itankar 's profile Travel profile Trudy Jeffs Personal …" at bounding box center [696, 297] width 1089 height 594
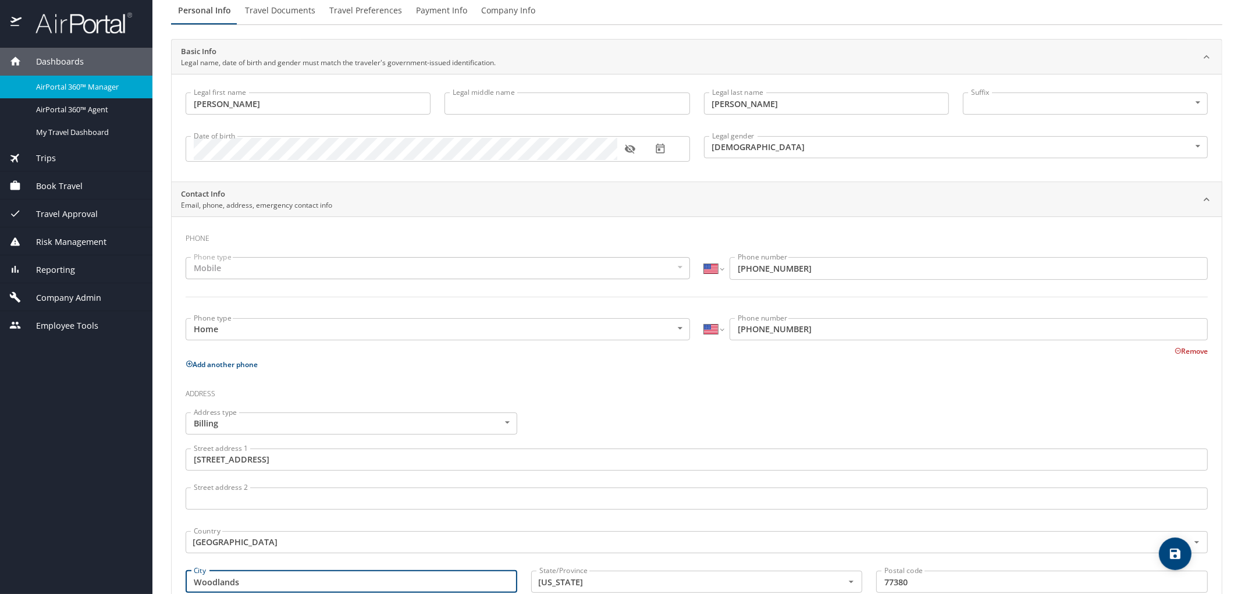
scroll to position [0, 0]
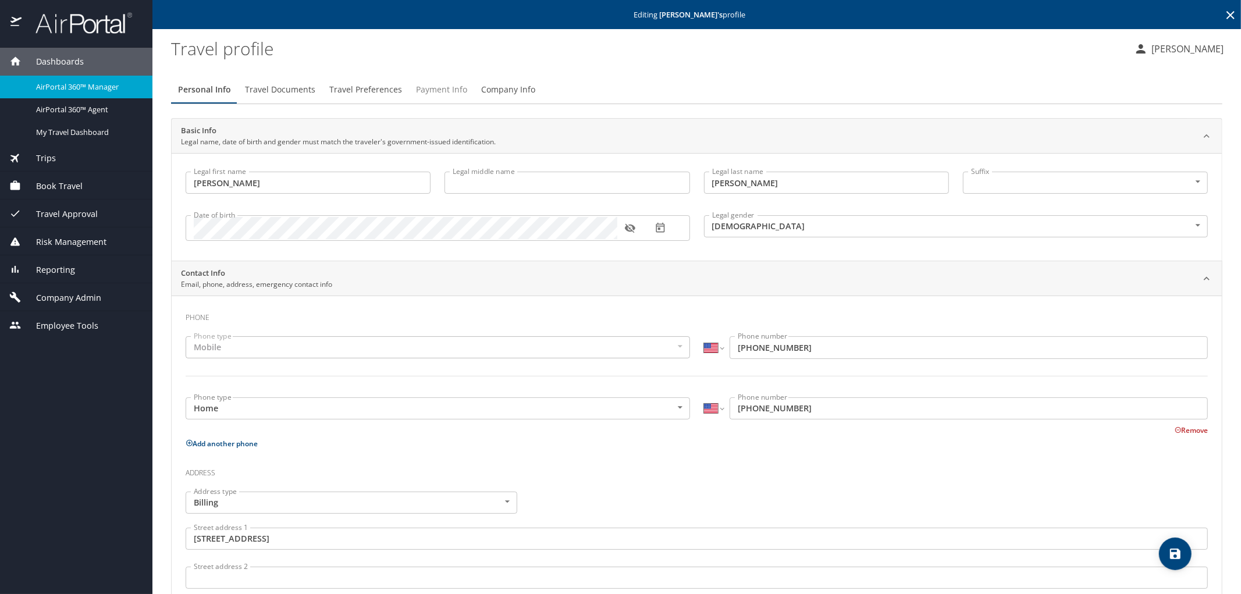
click at [429, 81] on button "Payment Info" at bounding box center [441, 90] width 65 height 28
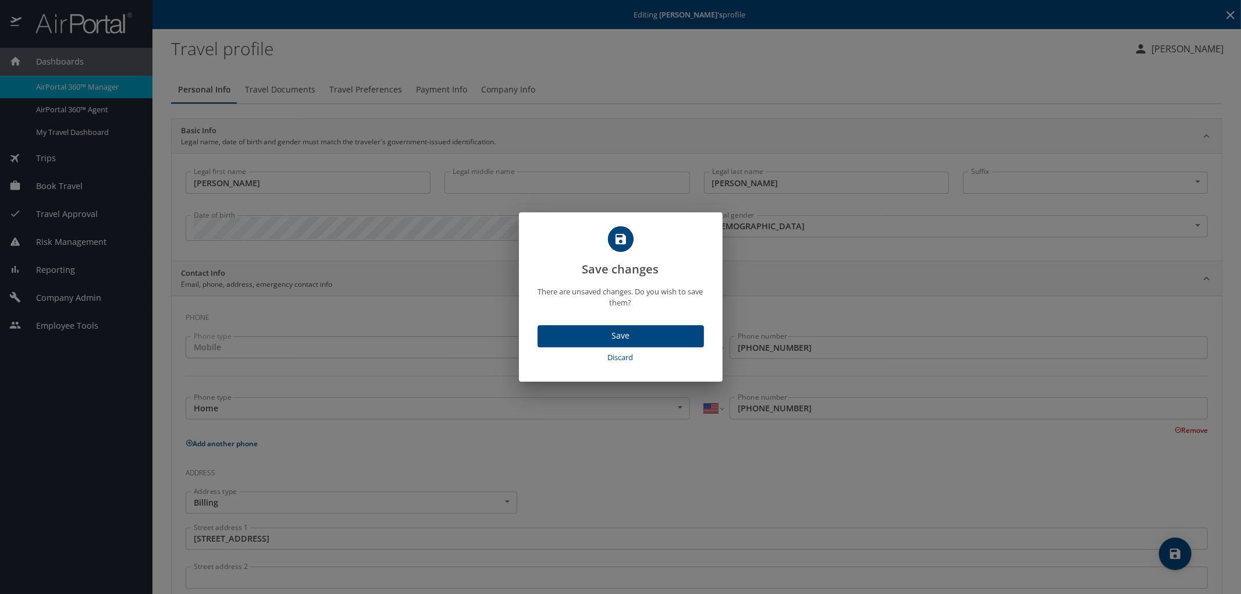
click at [611, 359] on span "Discard" at bounding box center [620, 357] width 157 height 13
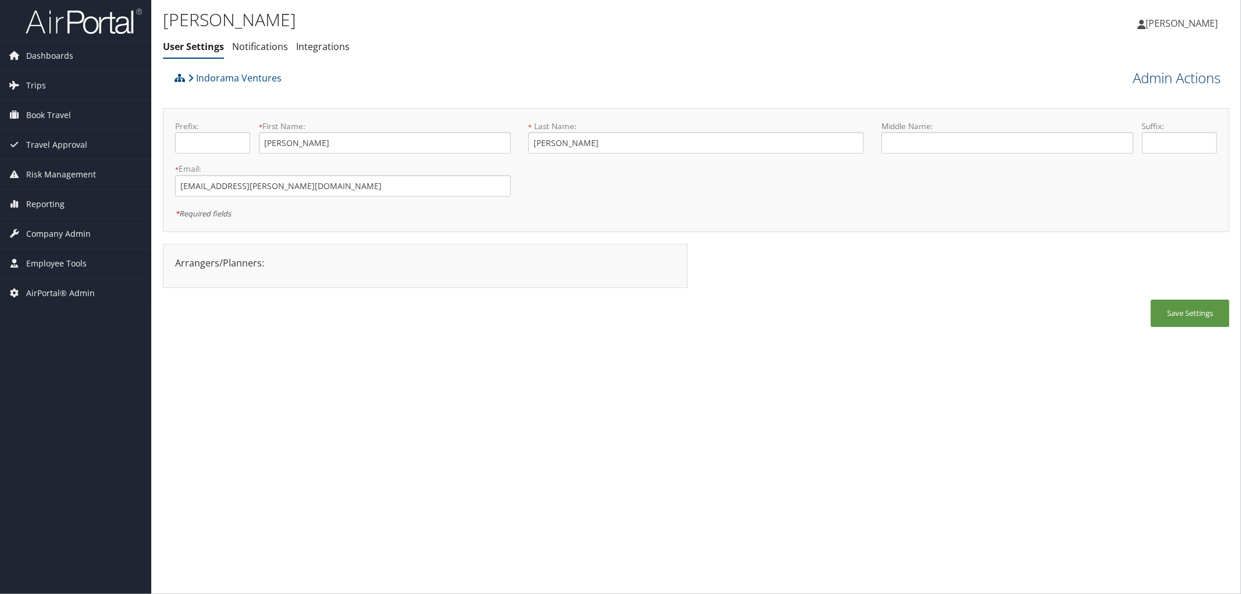
click at [1180, 78] on link "Admin Actions" at bounding box center [1177, 78] width 88 height 20
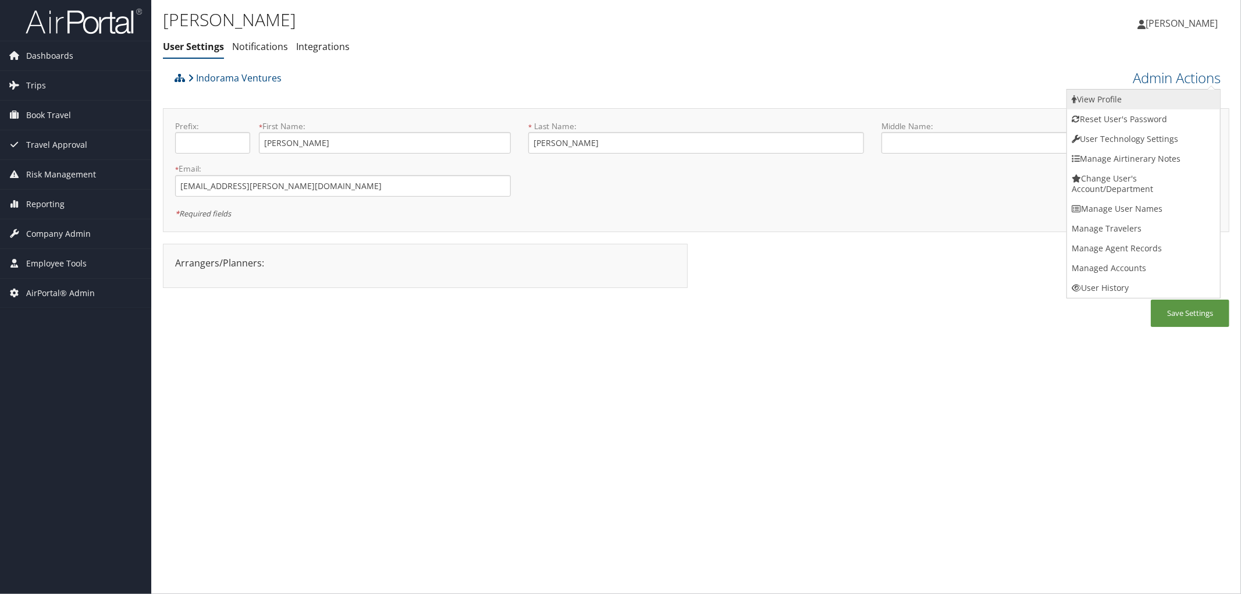
click at [1110, 104] on link "View Profile" at bounding box center [1143, 100] width 153 height 20
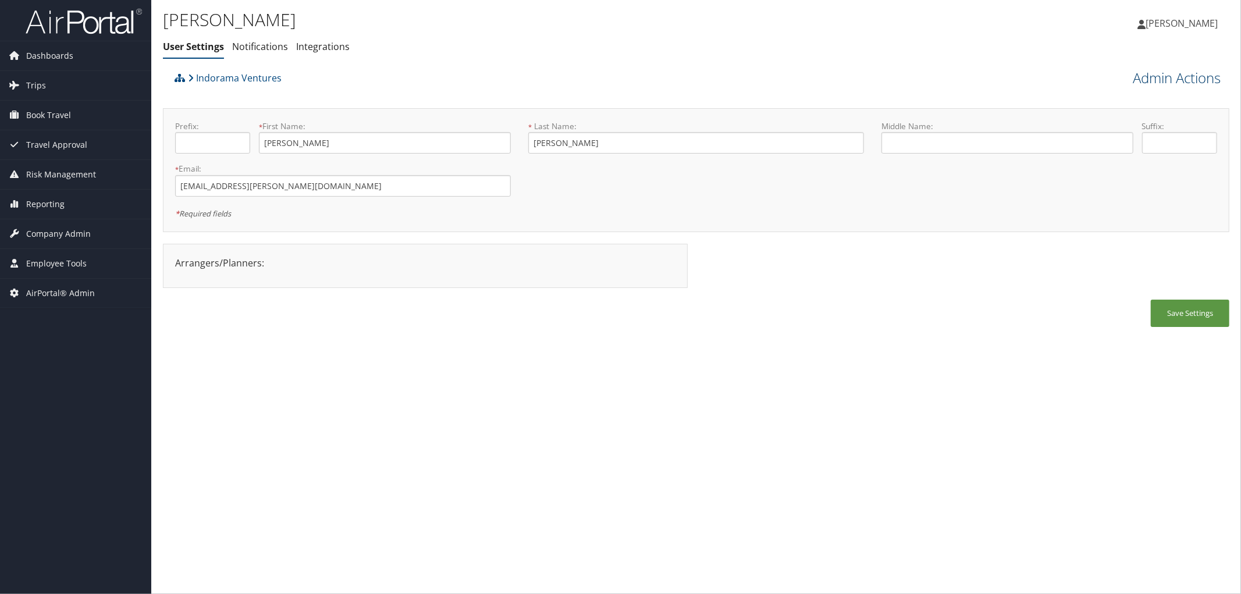
click at [1189, 79] on link "Admin Actions" at bounding box center [1177, 78] width 88 height 20
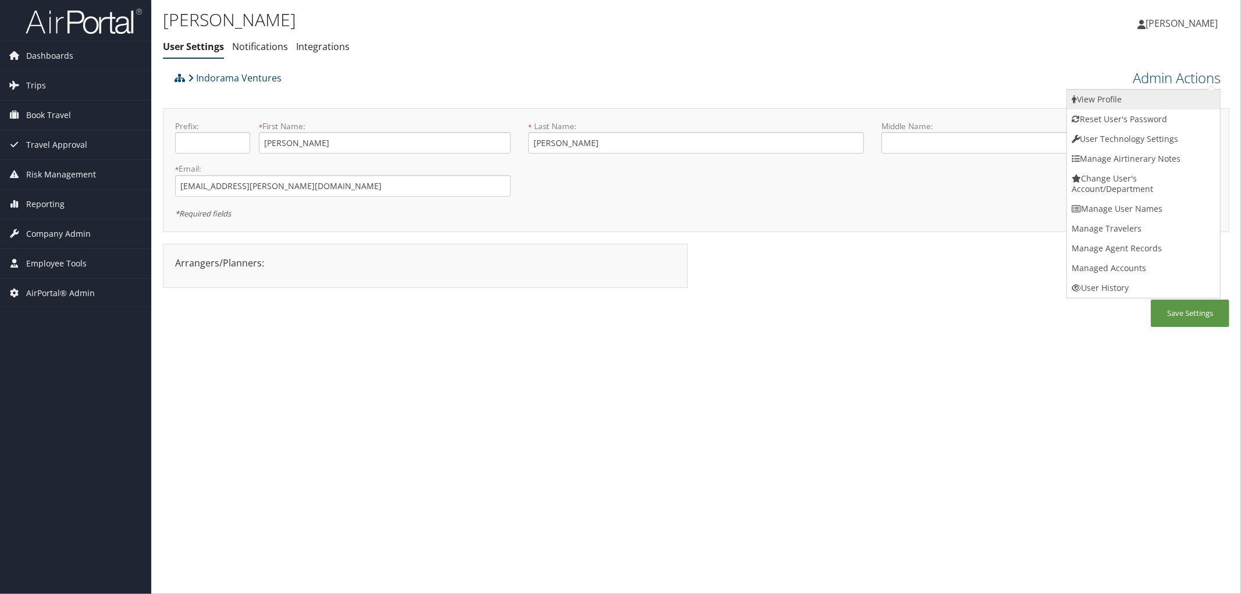
click at [1117, 103] on link "View Profile" at bounding box center [1143, 100] width 153 height 20
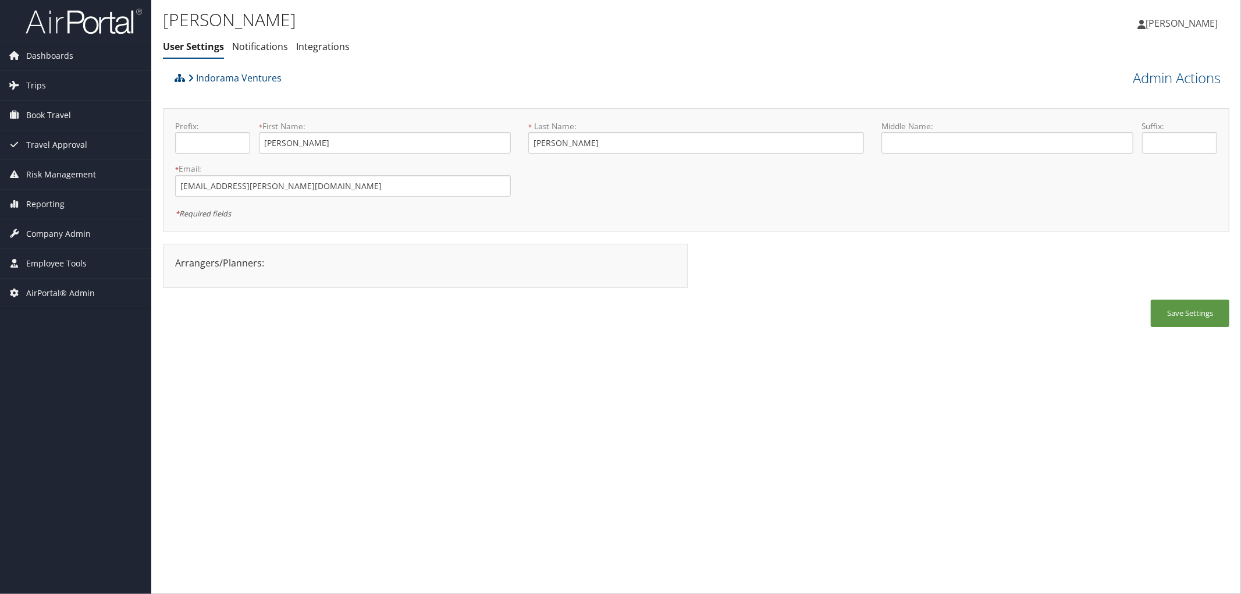
click at [319, 79] on div "Indorama Ventures" at bounding box center [563, 81] width 783 height 31
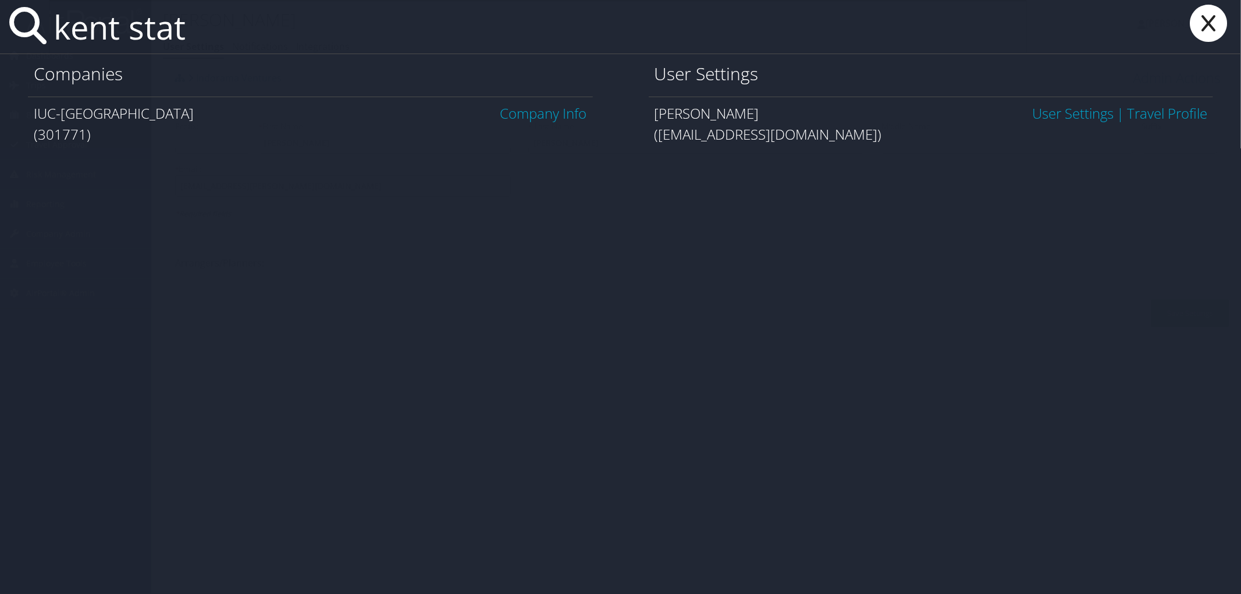
type input "kent stat"
click at [528, 112] on link "Company Info" at bounding box center [543, 113] width 87 height 19
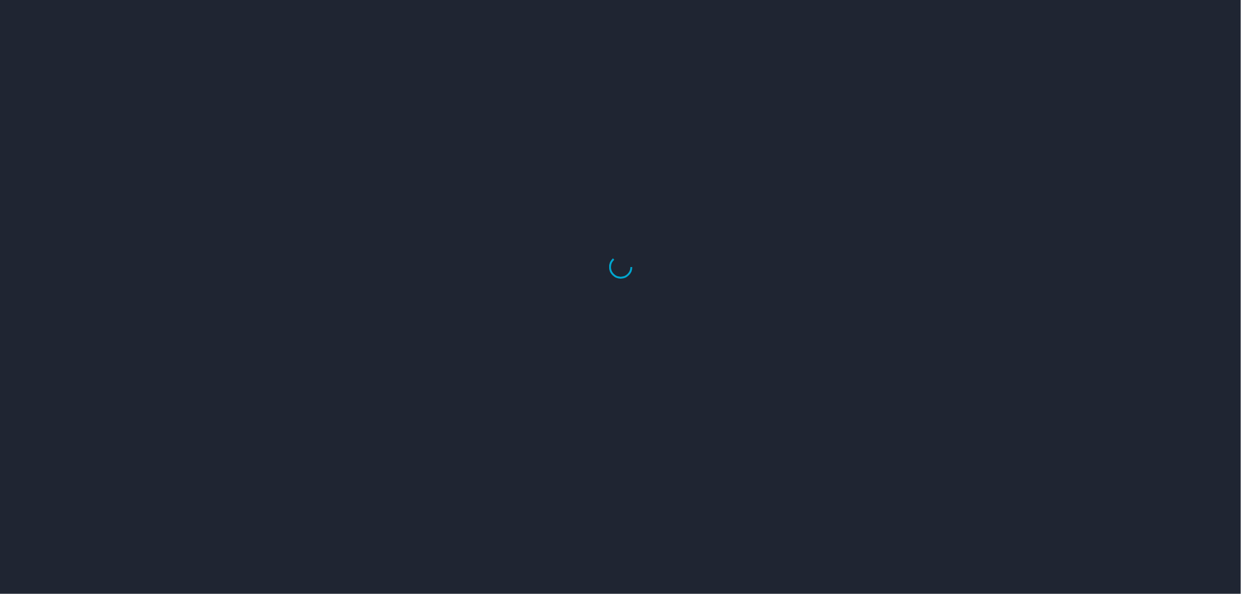
select select "US"
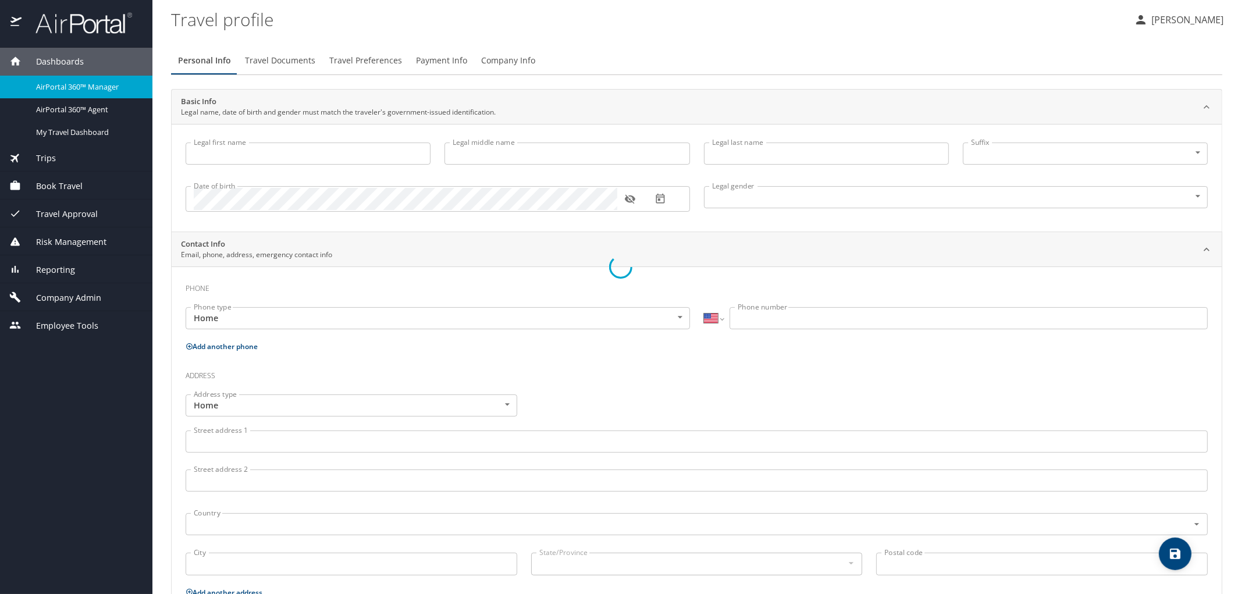
type input "[PERSON_NAME]"
type input "[DEMOGRAPHIC_DATA]"
select select "US"
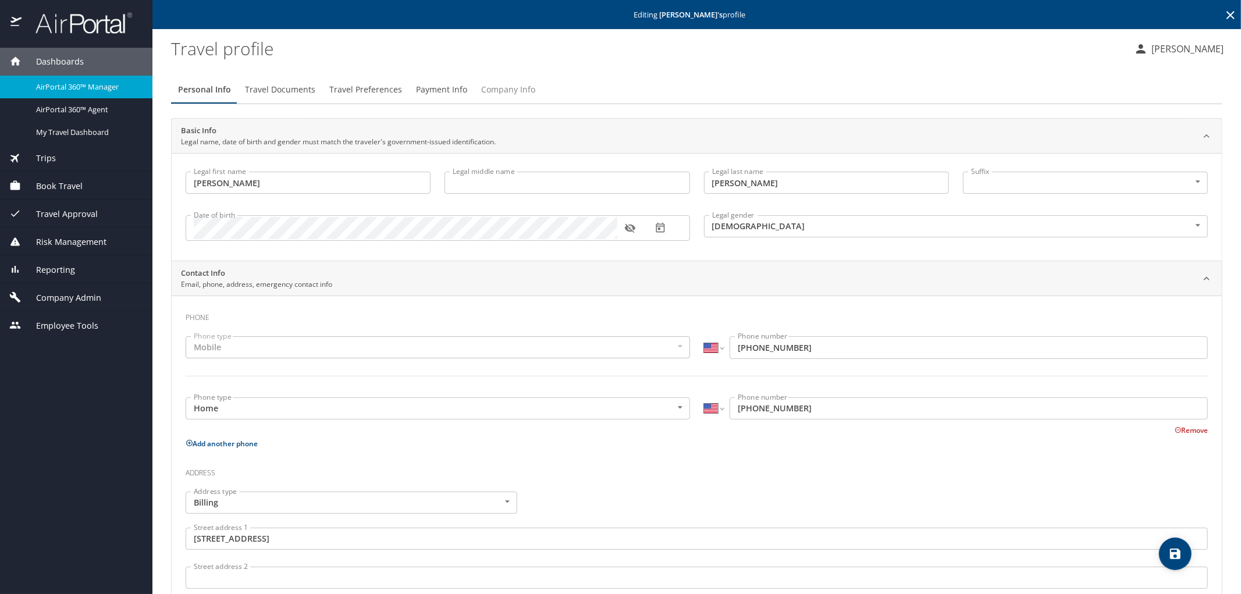
click at [499, 90] on span "Company Info" at bounding box center [508, 90] width 54 height 15
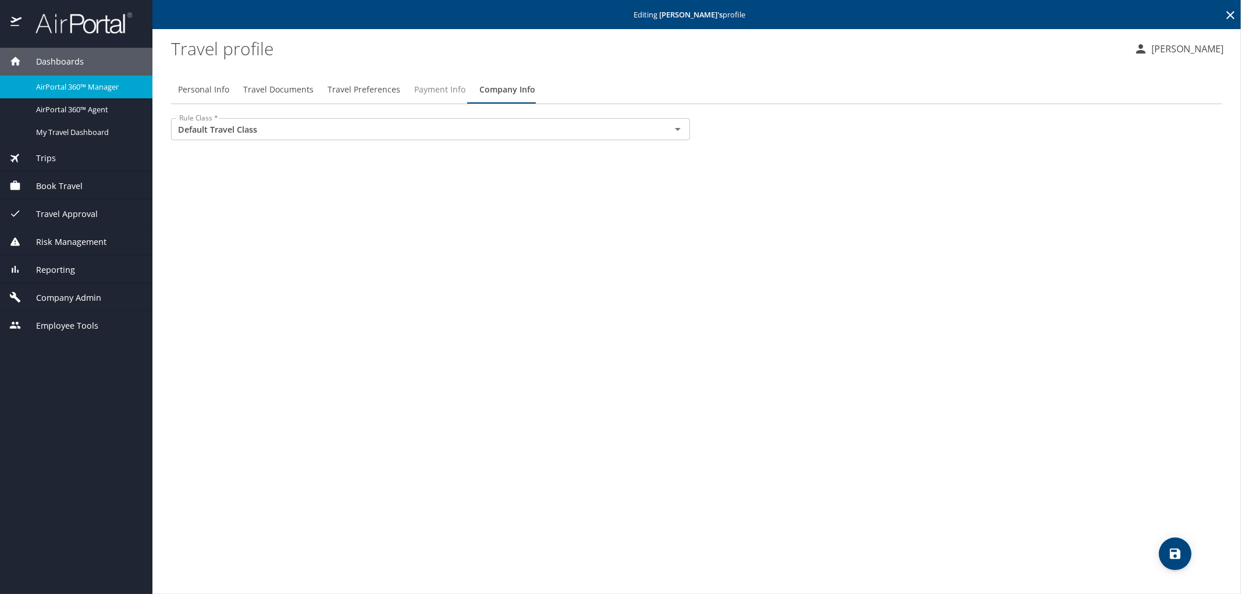
click at [445, 91] on span "Payment Info" at bounding box center [439, 90] width 51 height 15
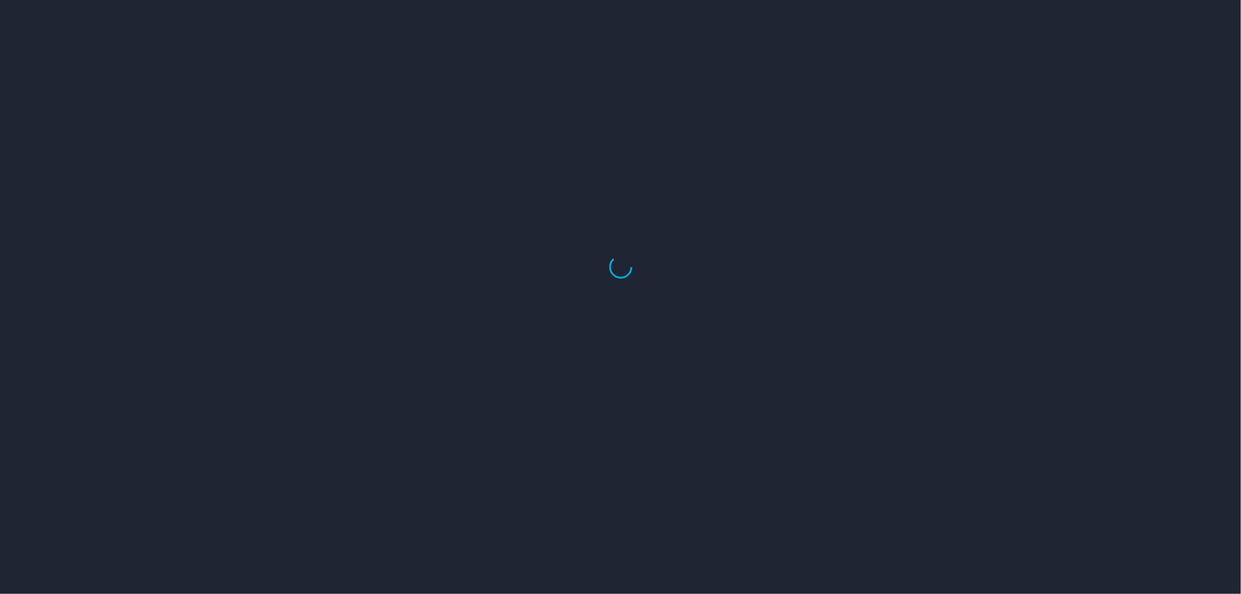
select select "US"
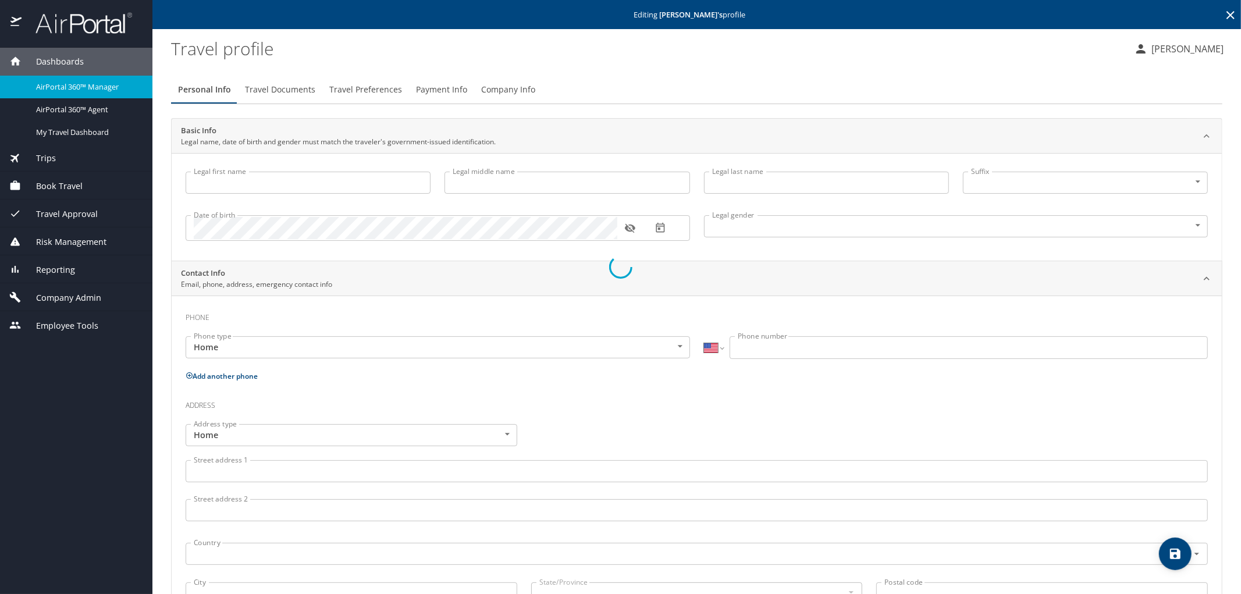
type input "[PERSON_NAME]"
type input "[DEMOGRAPHIC_DATA]"
select select "US"
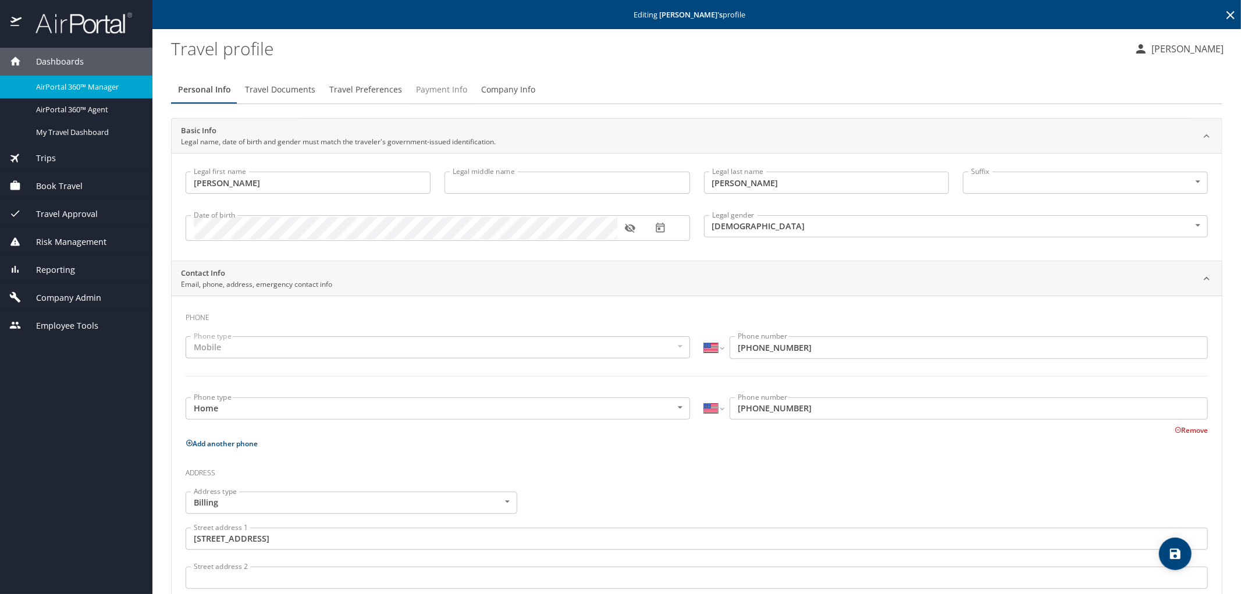
click at [429, 88] on span "Payment Info" at bounding box center [441, 90] width 51 height 15
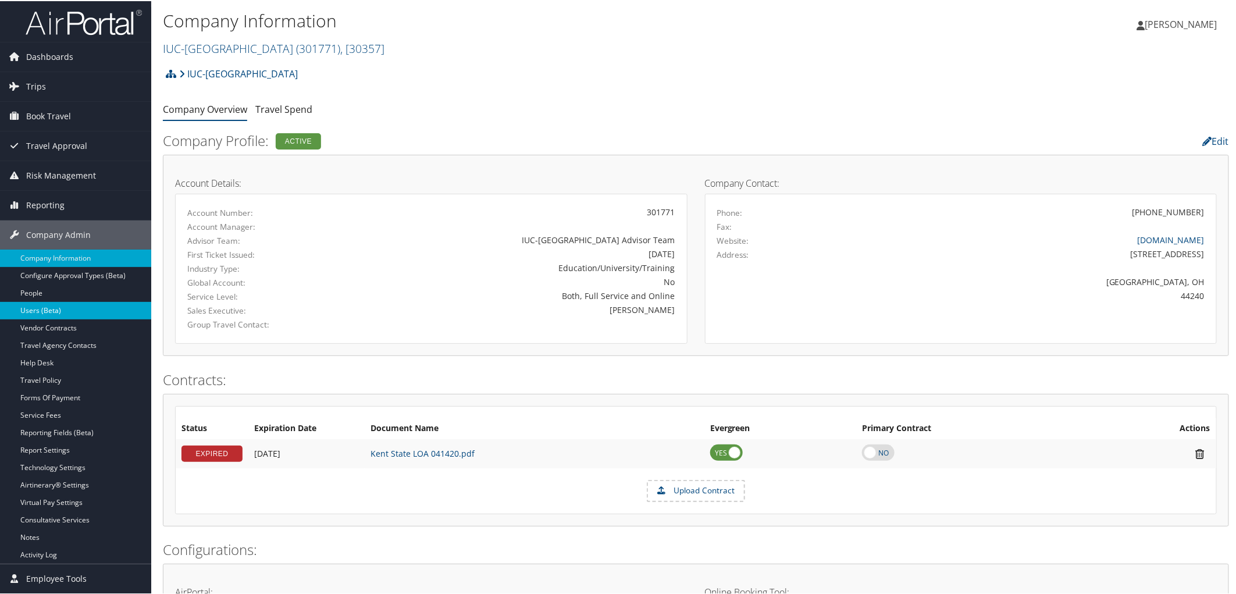
click at [49, 312] on link "Users (Beta)" at bounding box center [75, 309] width 151 height 17
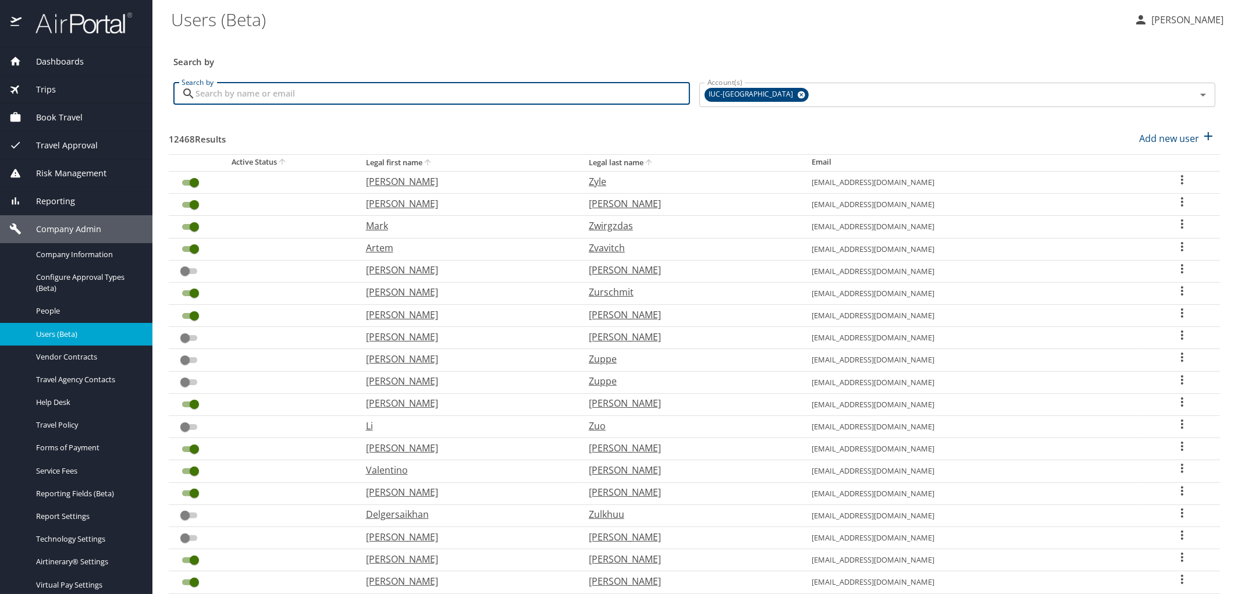
click at [236, 94] on input "Search by" at bounding box center [442, 94] width 495 height 22
paste input "[EMAIL_ADDRESS][DOMAIN_NAME]"
type input "[EMAIL_ADDRESS][DOMAIN_NAME]"
checkbox input "false"
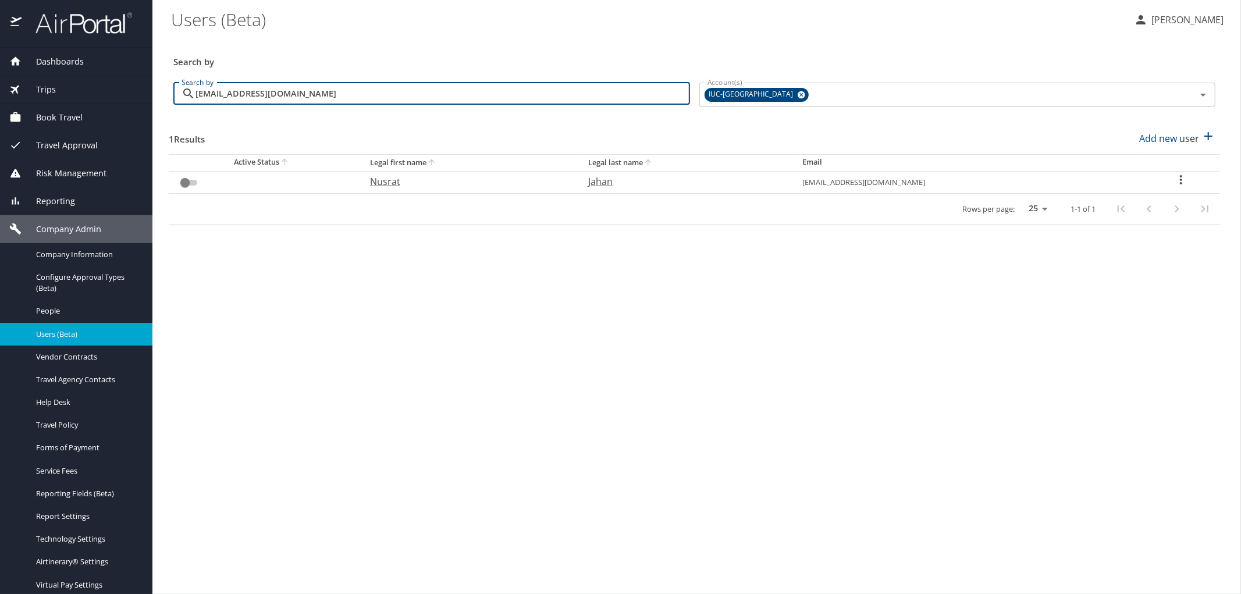
type input "[EMAIL_ADDRESS][DOMAIN_NAME]"
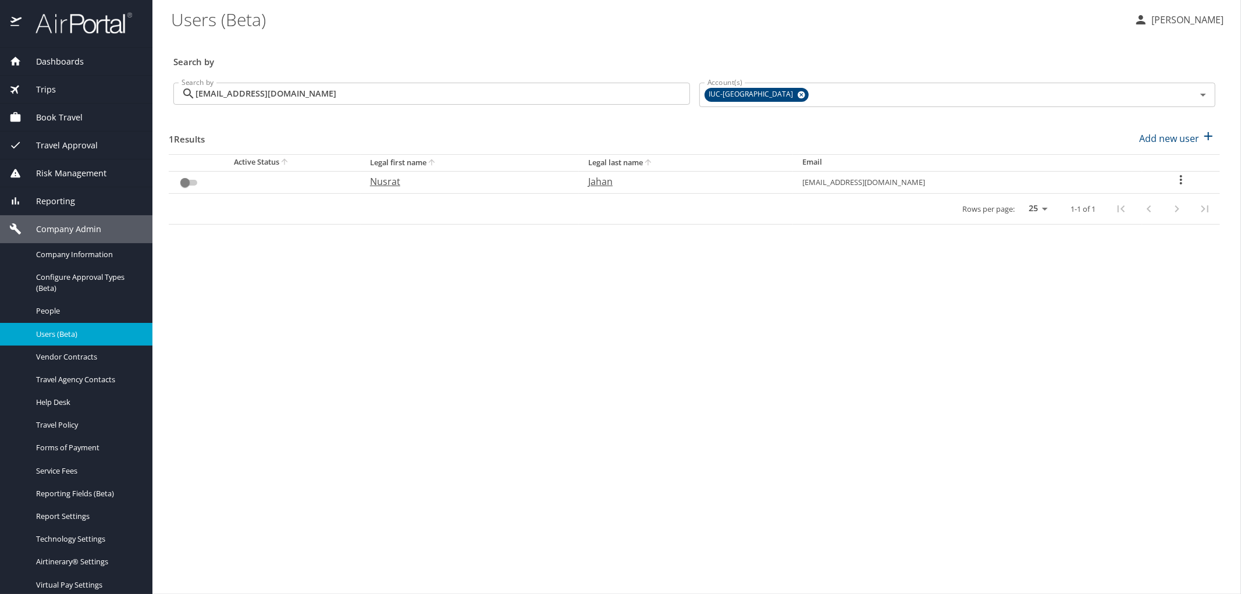
click at [1178, 182] on icon "User Search Table" at bounding box center [1181, 180] width 14 height 14
click at [1133, 222] on p "Send profile completion email" at bounding box center [1158, 223] width 131 height 14
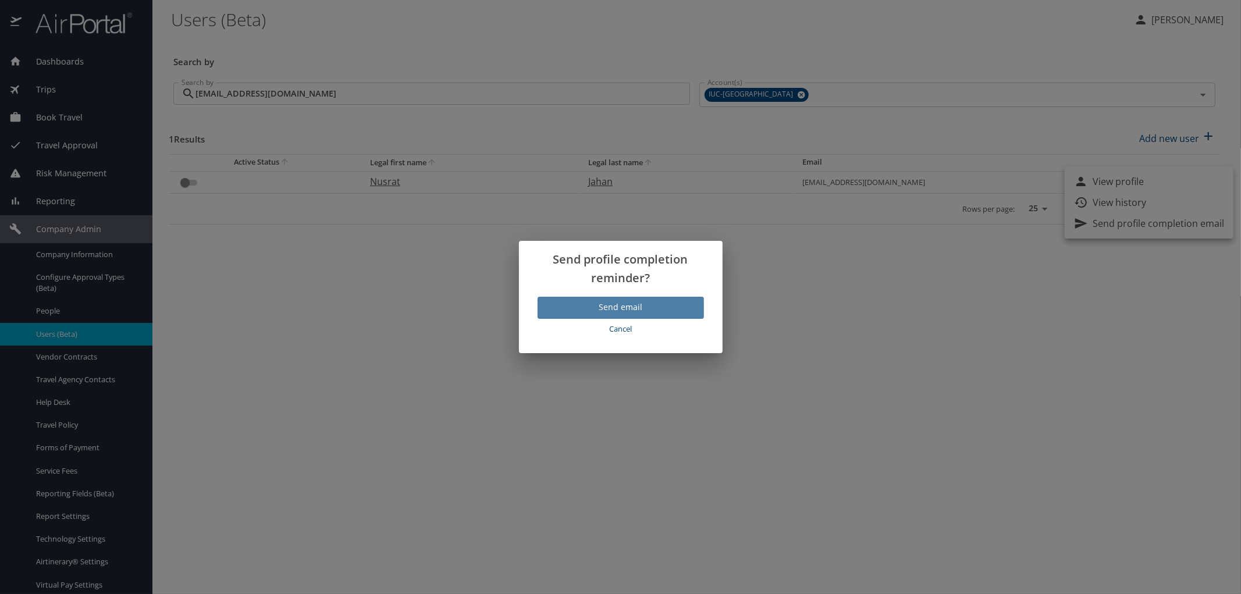
click at [670, 307] on span "Send email" at bounding box center [621, 307] width 148 height 15
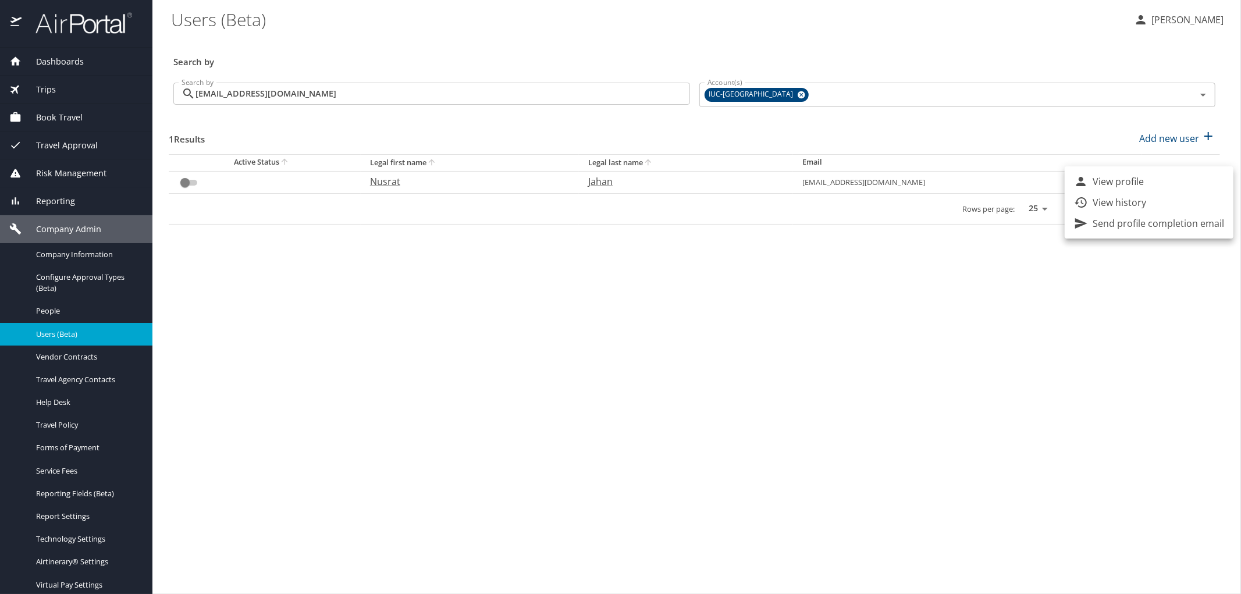
click at [189, 185] on div at bounding box center [620, 297] width 1241 height 594
click at [184, 179] on input "User Search Table" at bounding box center [185, 183] width 42 height 14
checkbox input "false"
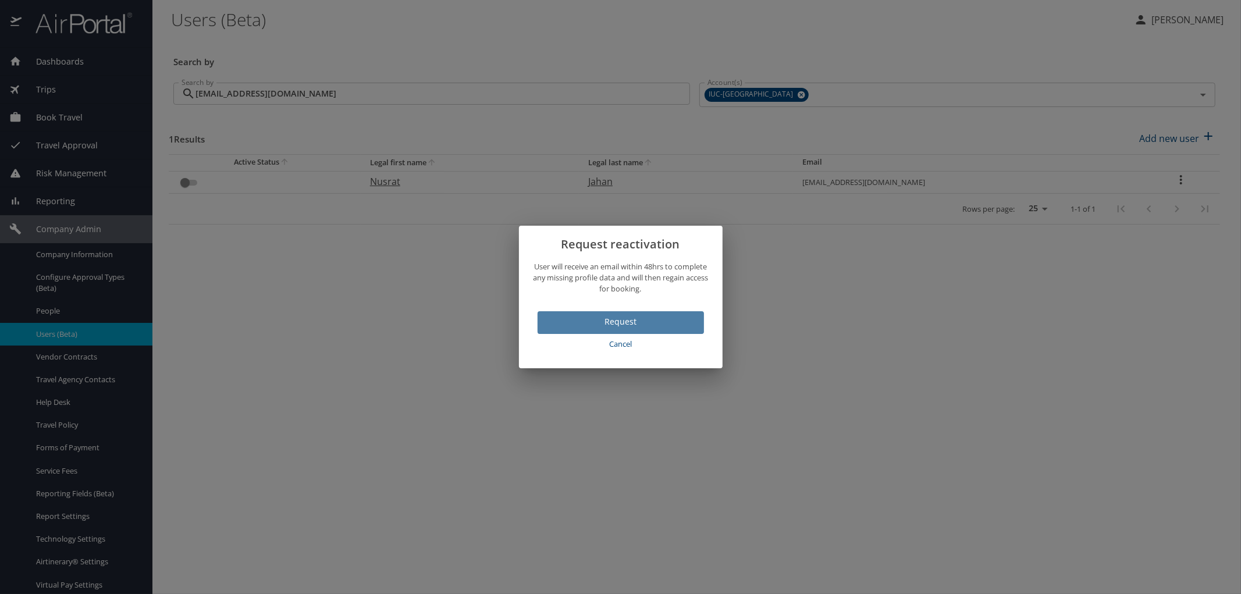
click at [585, 324] on span "Request" at bounding box center [621, 322] width 148 height 15
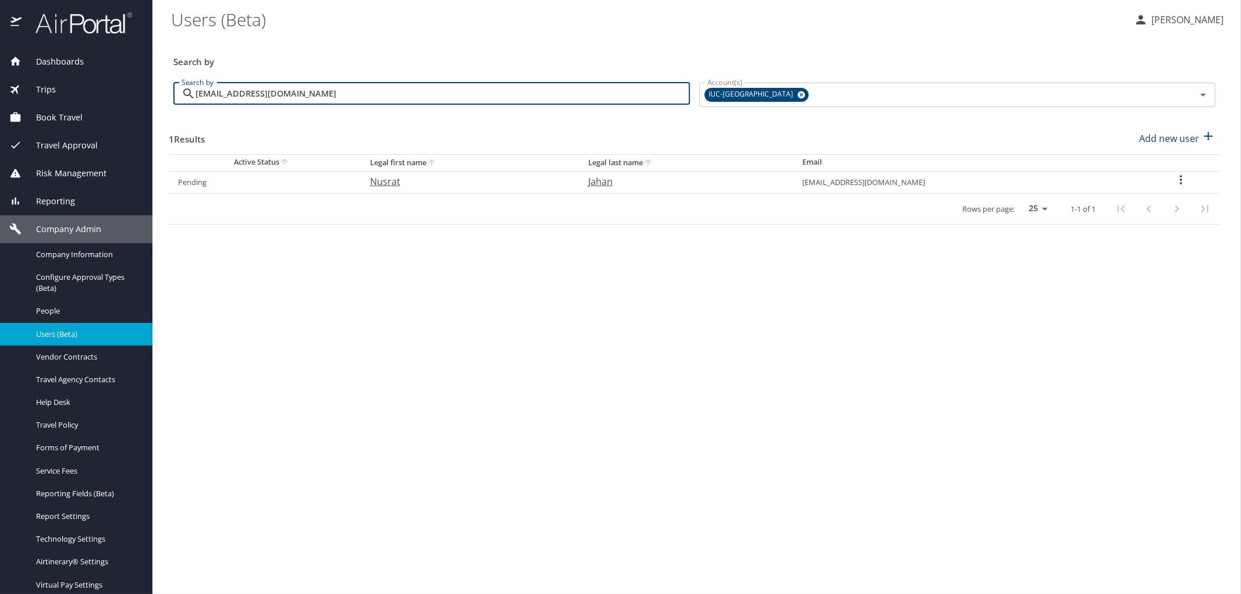
drag, startPoint x: 296, startPoint y: 94, endPoint x: 179, endPoint y: 79, distance: 117.9
click at [179, 79] on div "Search by njahan3@kent.edu Search by" at bounding box center [432, 95] width 526 height 44
click at [439, 27] on \(Beta\) "Users (Beta)" at bounding box center [648, 19] width 954 height 36
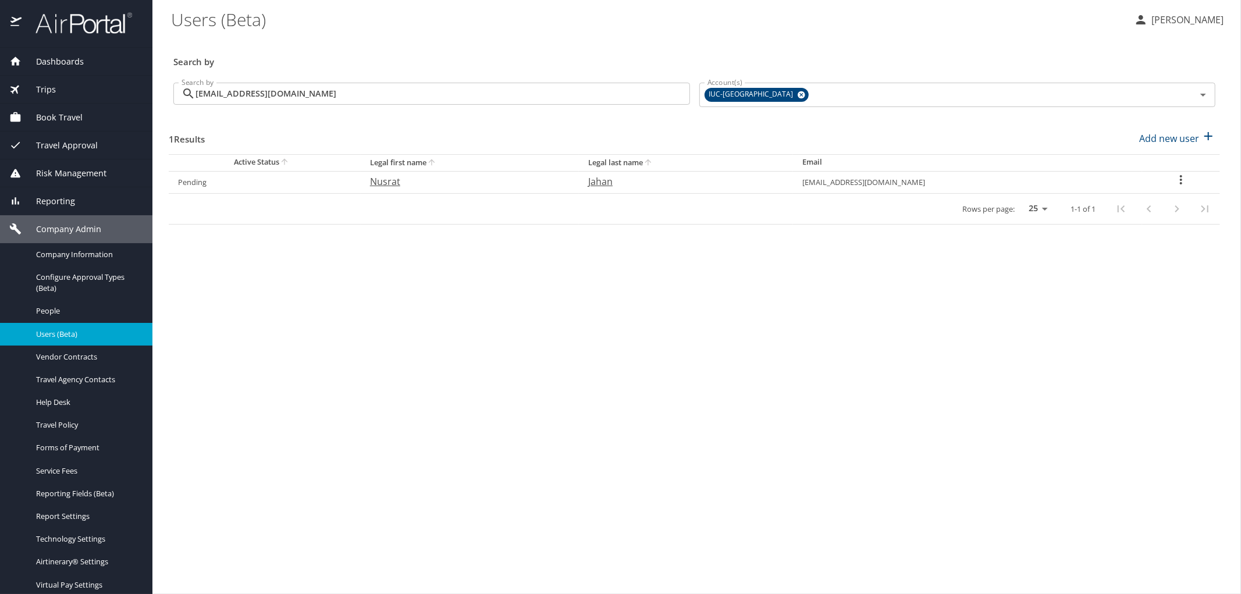
click at [54, 26] on img at bounding box center [77, 23] width 109 height 23
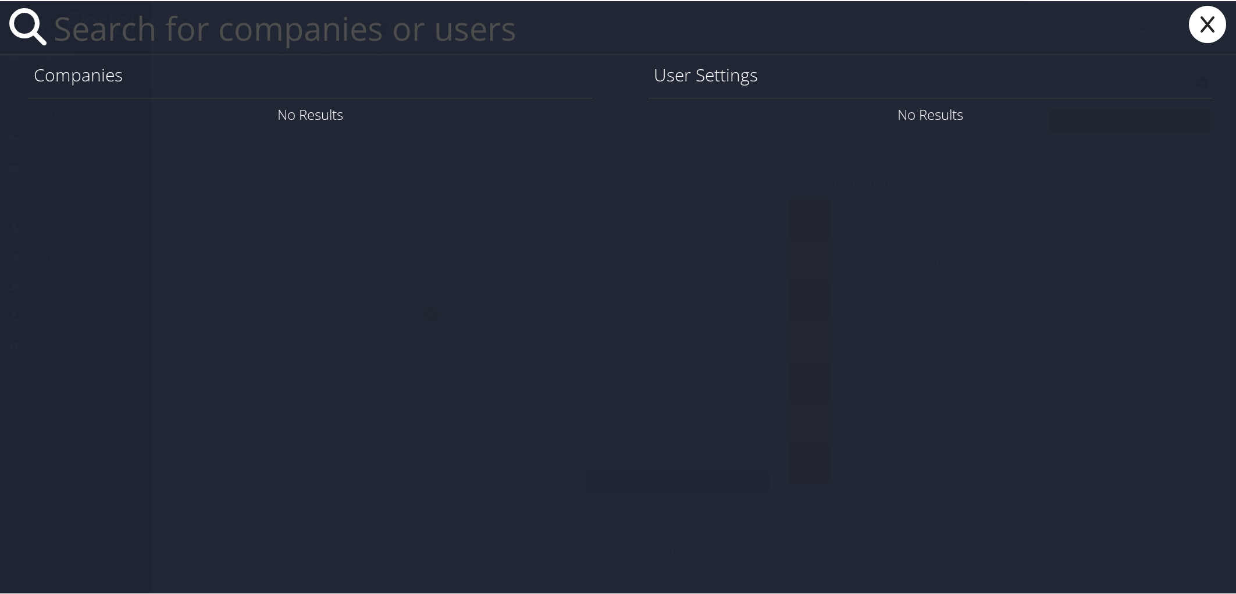
paste input "[EMAIL_ADDRESS][DOMAIN_NAME]"
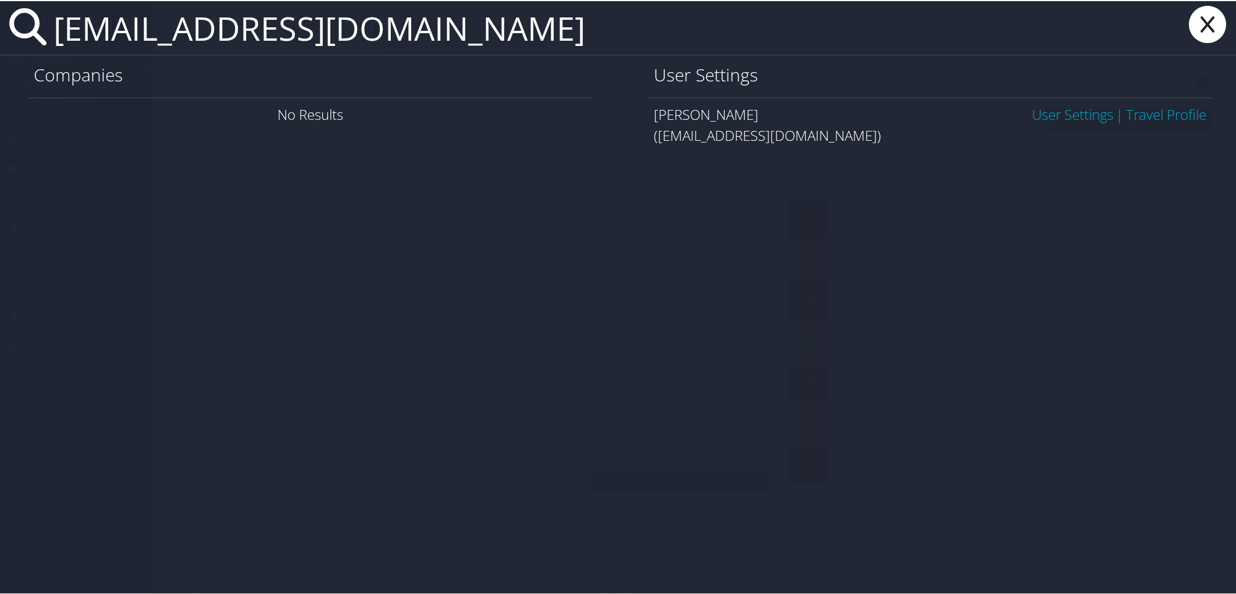
type input "[EMAIL_ADDRESS][DOMAIN_NAME]"
click at [1051, 113] on link "User Settings" at bounding box center [1072, 113] width 81 height 19
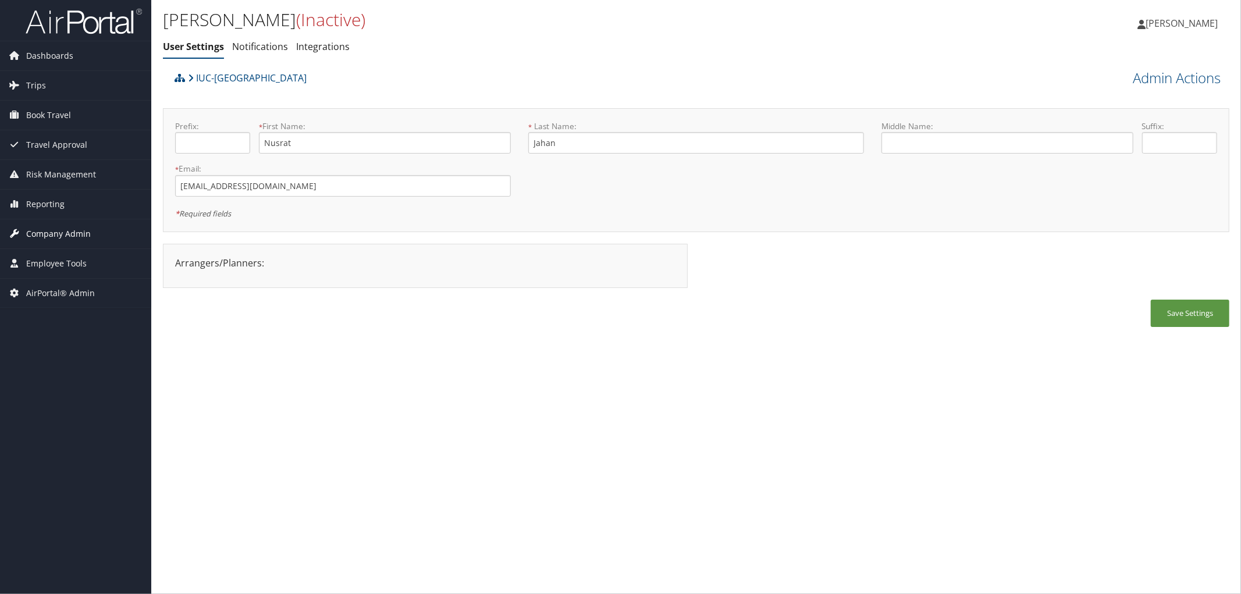
click at [44, 231] on span "Company Admin" at bounding box center [58, 233] width 65 height 29
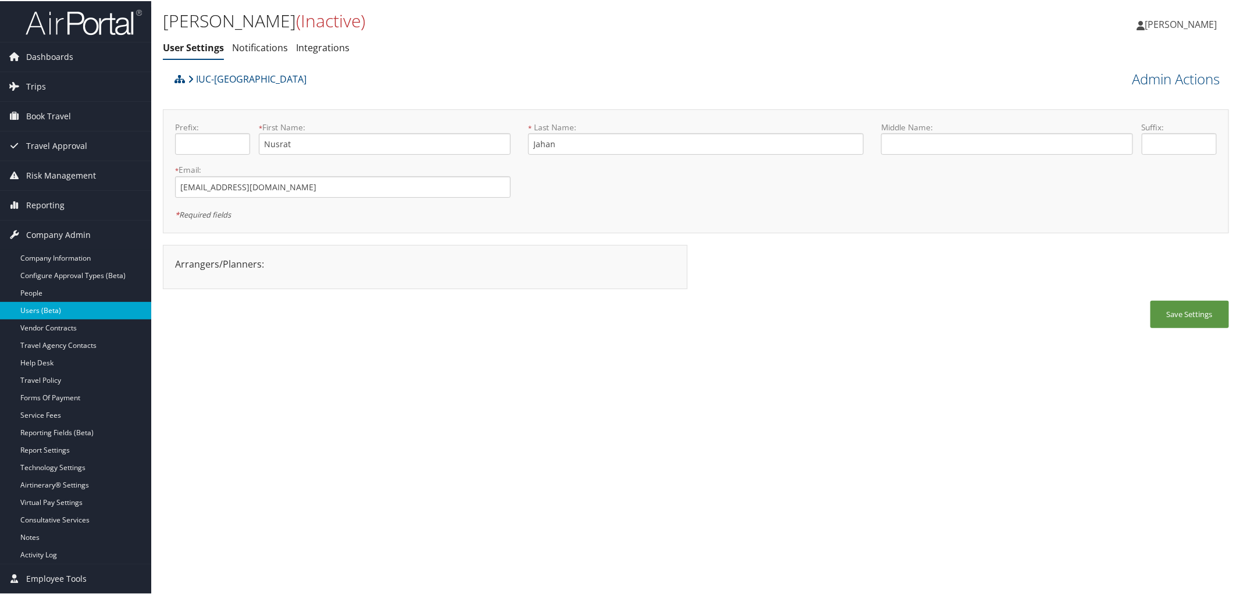
click at [47, 307] on link "Users (Beta)" at bounding box center [75, 309] width 151 height 17
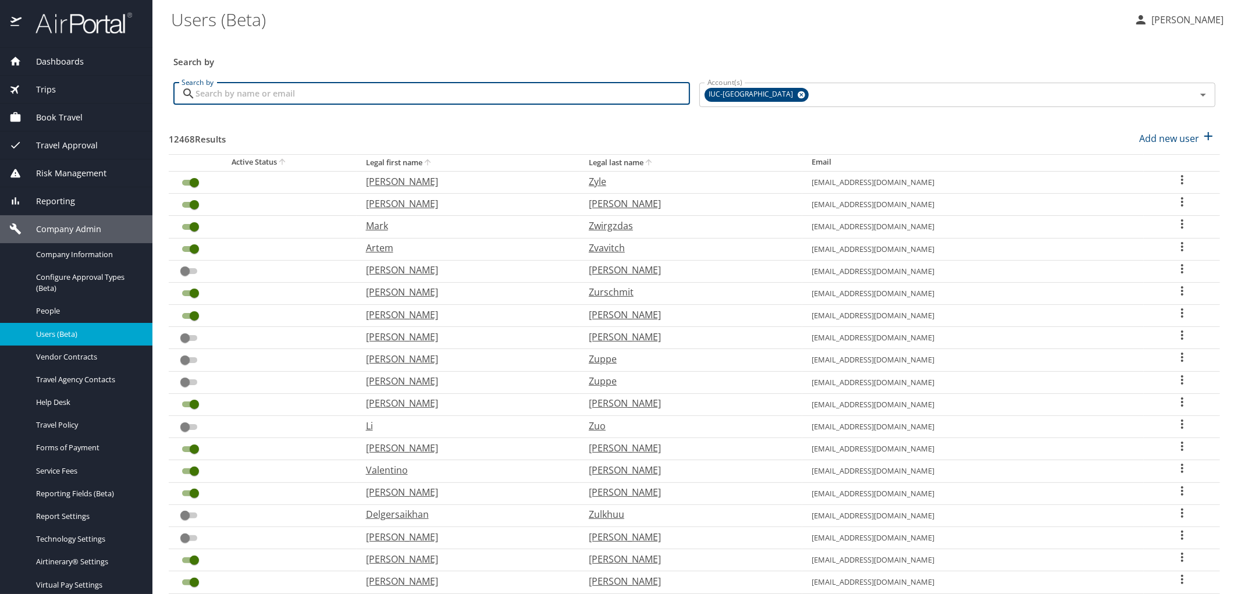
click at [211, 90] on input "Search by" at bounding box center [442, 94] width 495 height 22
paste input "[EMAIL_ADDRESS][DOMAIN_NAME]"
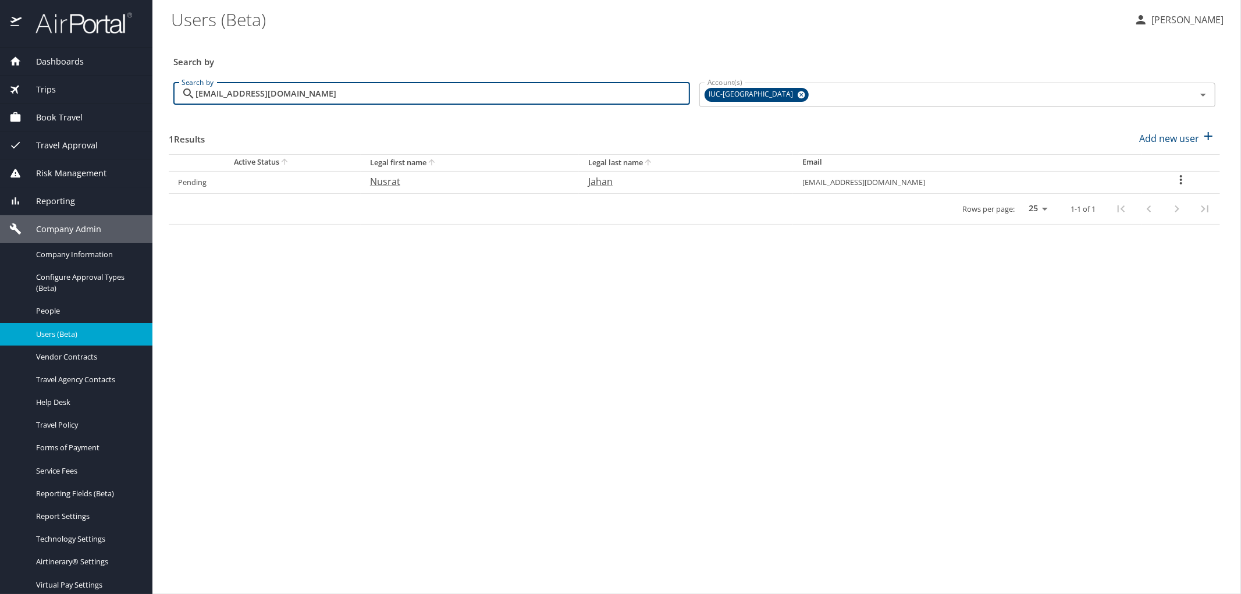
type input "[EMAIL_ADDRESS][DOMAIN_NAME]"
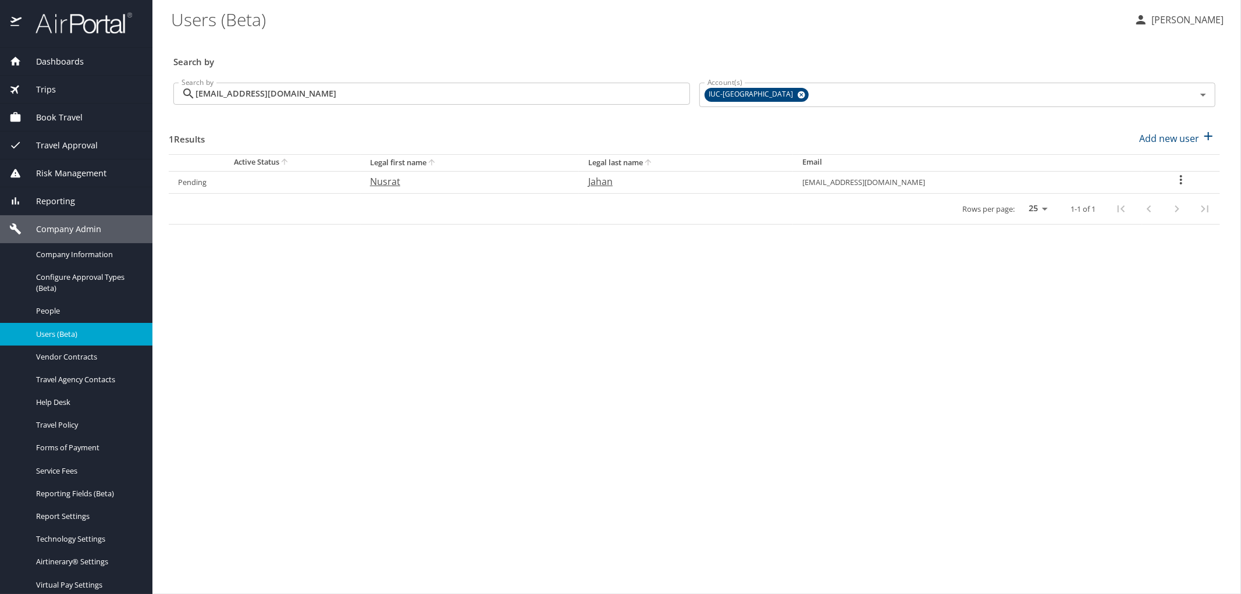
click at [1175, 182] on icon "User Search Table" at bounding box center [1181, 180] width 14 height 14
click at [1132, 179] on p "View profile" at bounding box center [1118, 182] width 51 height 14
select select "US"
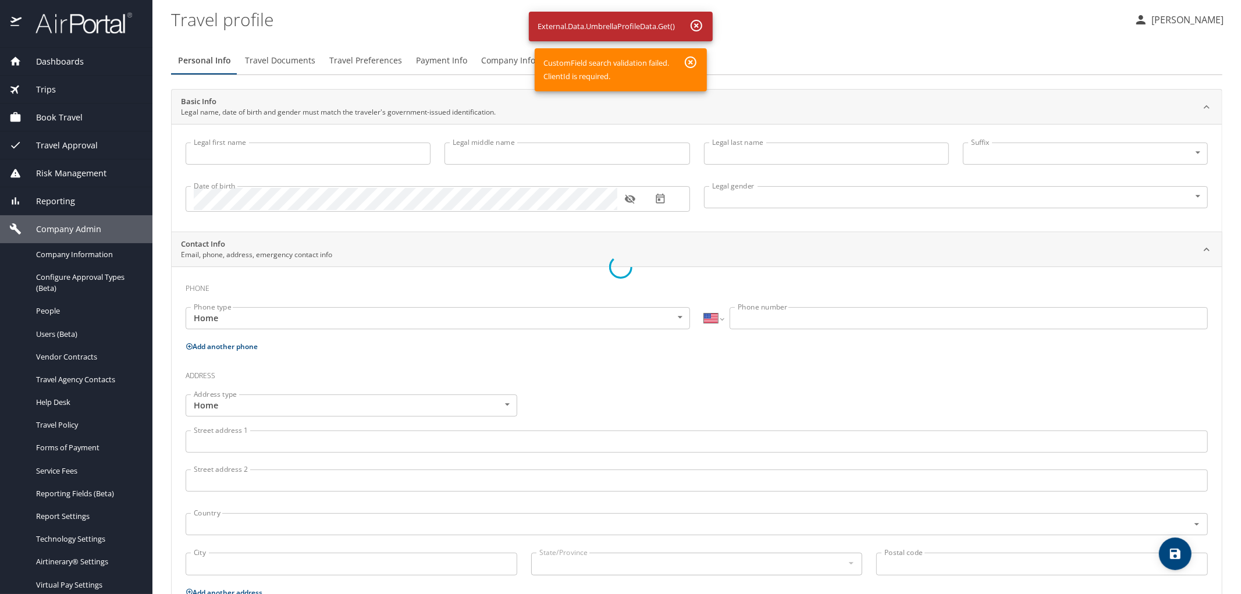
click at [99, 30] on div at bounding box center [620, 267] width 1241 height 653
click at [95, 24] on div at bounding box center [620, 267] width 1241 height 653
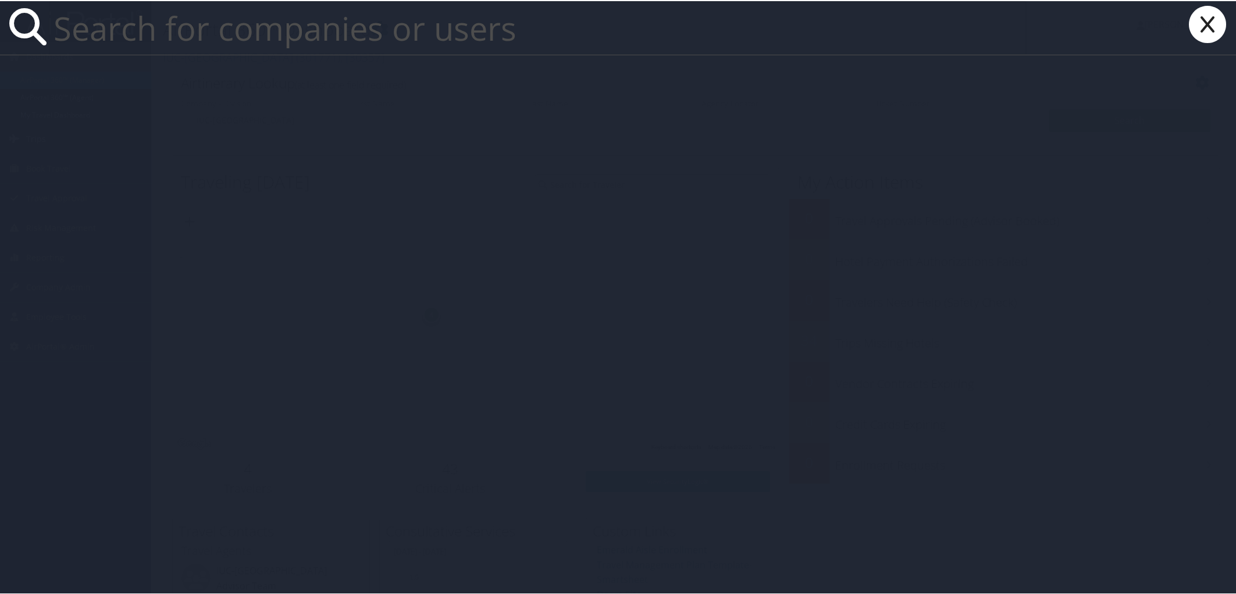
paste input "[EMAIL_ADDRESS][DOMAIN_NAME]"
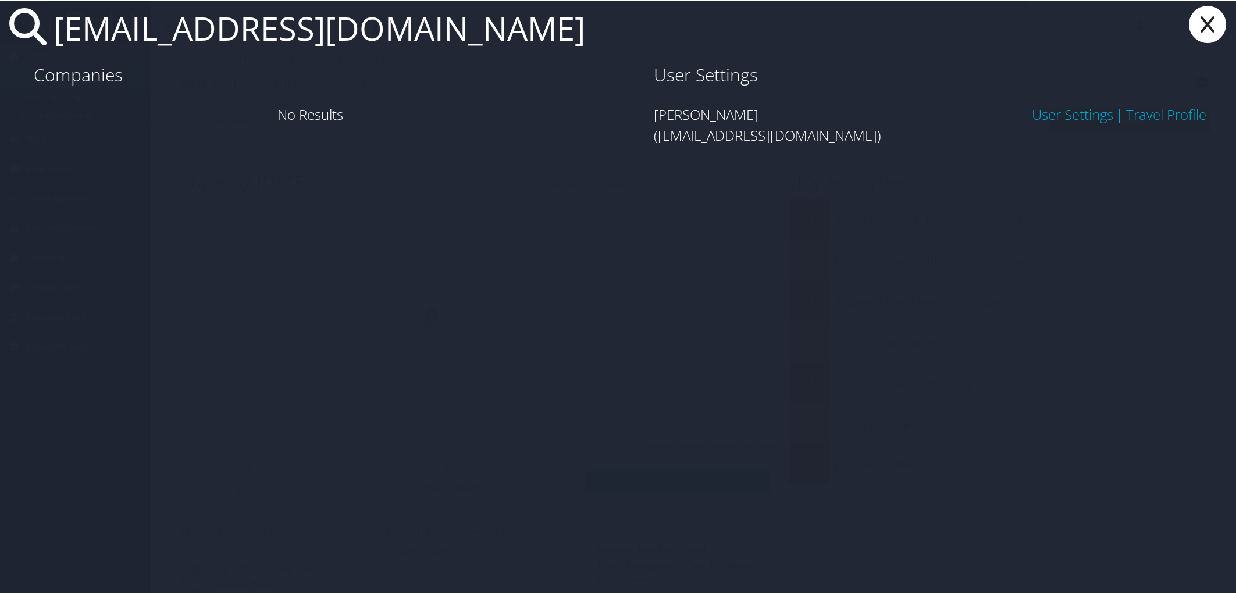
type input "[EMAIL_ADDRESS][DOMAIN_NAME]"
click at [1066, 112] on link "User Settings" at bounding box center [1072, 113] width 81 height 19
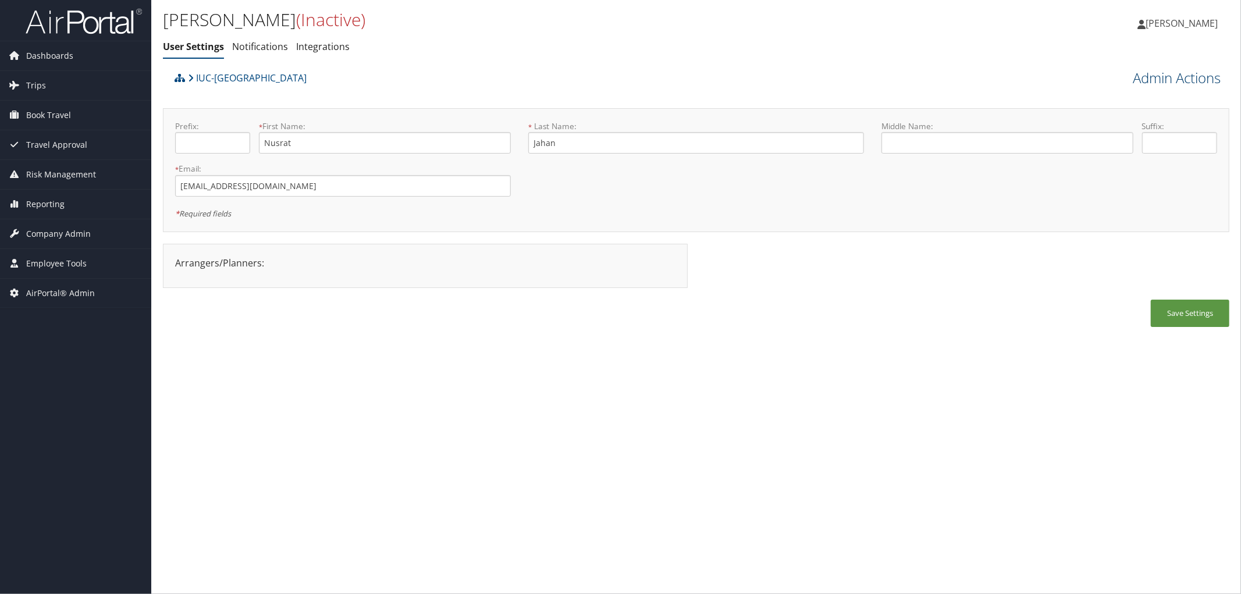
click at [1178, 84] on link "Admin Actions" at bounding box center [1177, 78] width 88 height 20
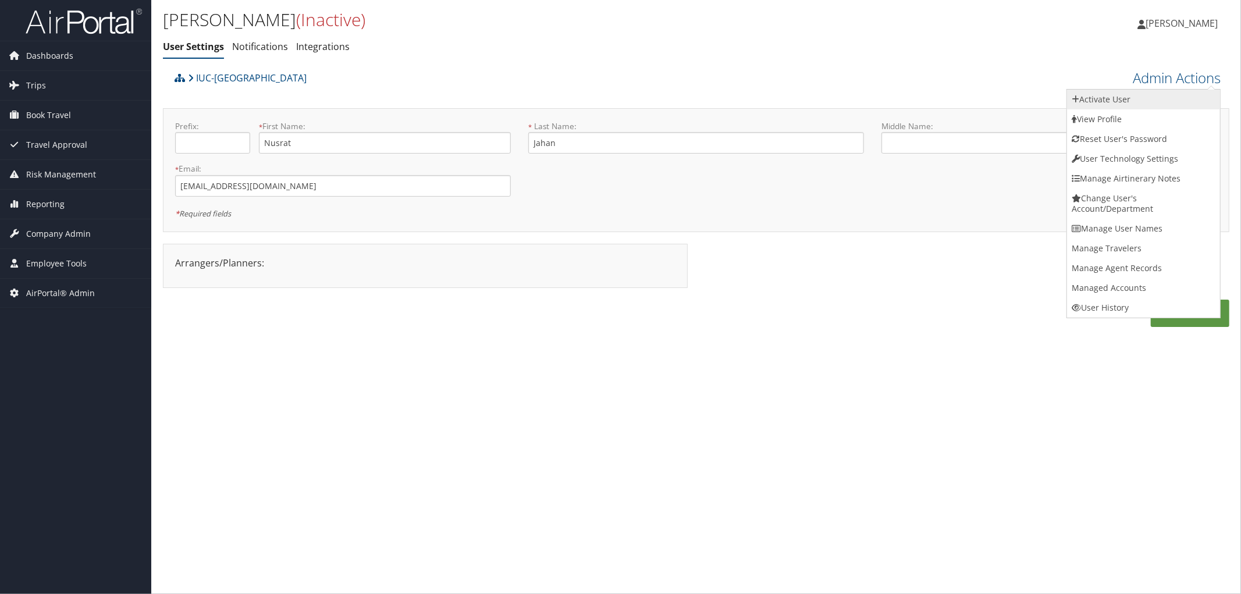
click at [1139, 97] on link "Activate User" at bounding box center [1143, 100] width 153 height 20
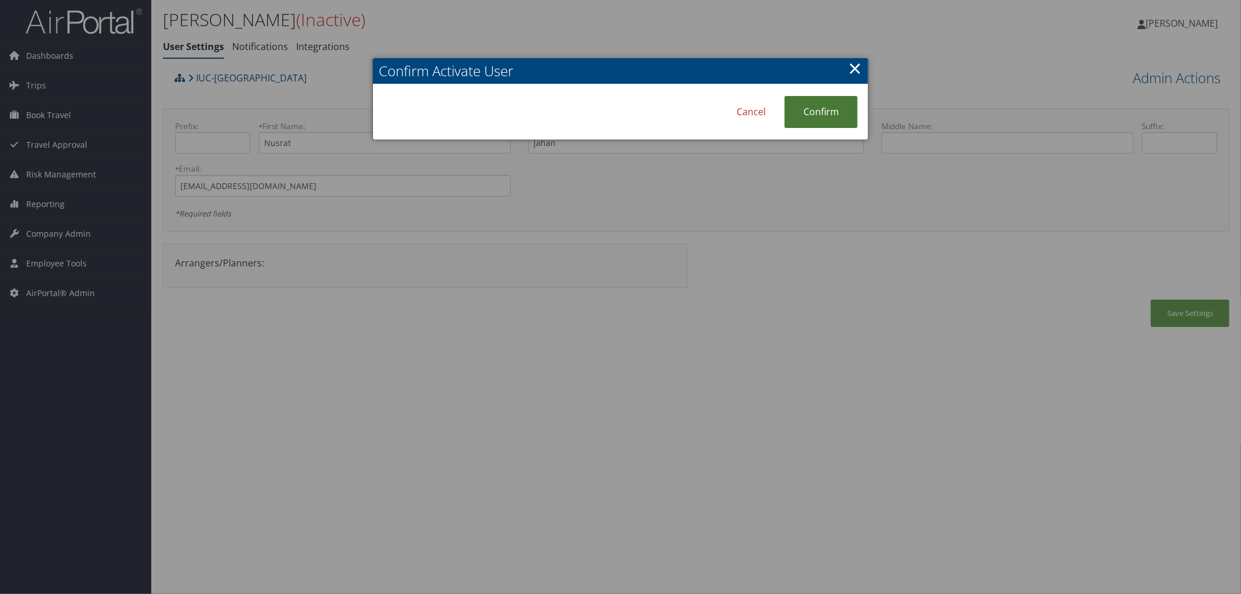
click at [834, 117] on link "Confirm" at bounding box center [820, 112] width 73 height 32
click at [858, 67] on link "×" at bounding box center [854, 67] width 13 height 23
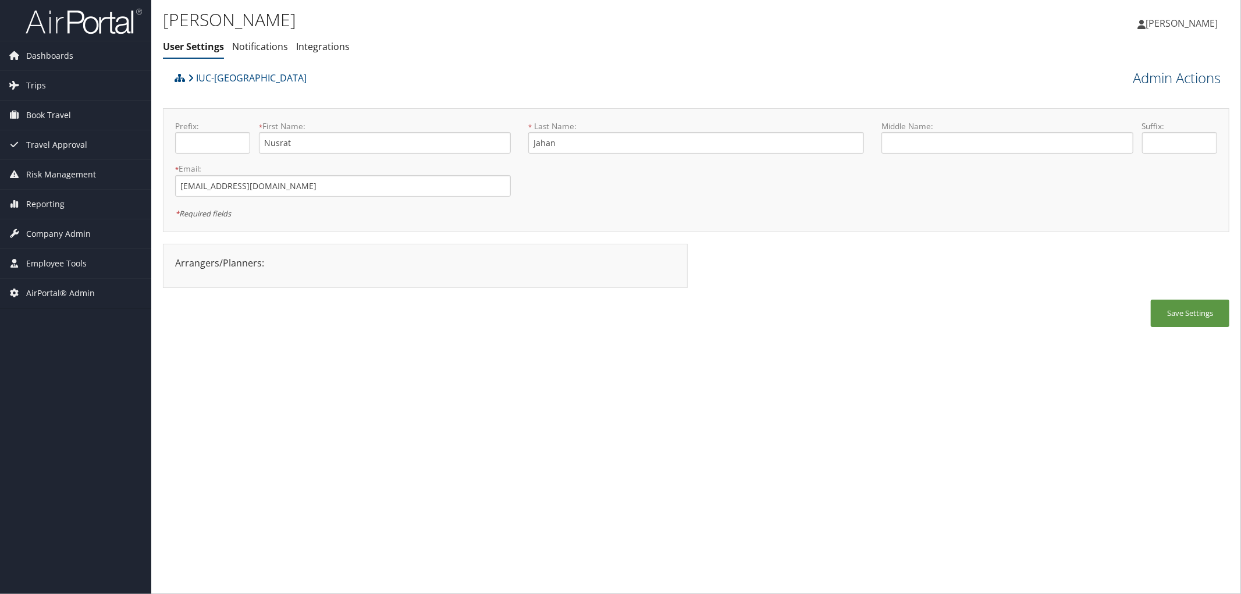
click at [1164, 71] on link "Admin Actions" at bounding box center [1177, 78] width 88 height 20
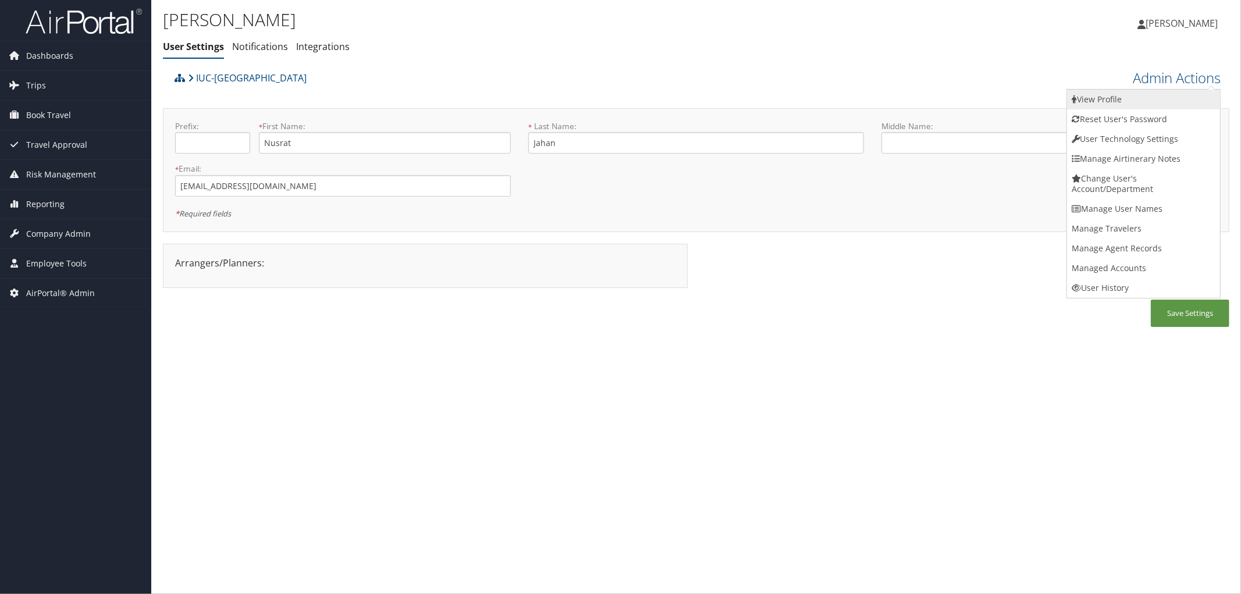
click at [1124, 95] on link "View Profile" at bounding box center [1143, 100] width 153 height 20
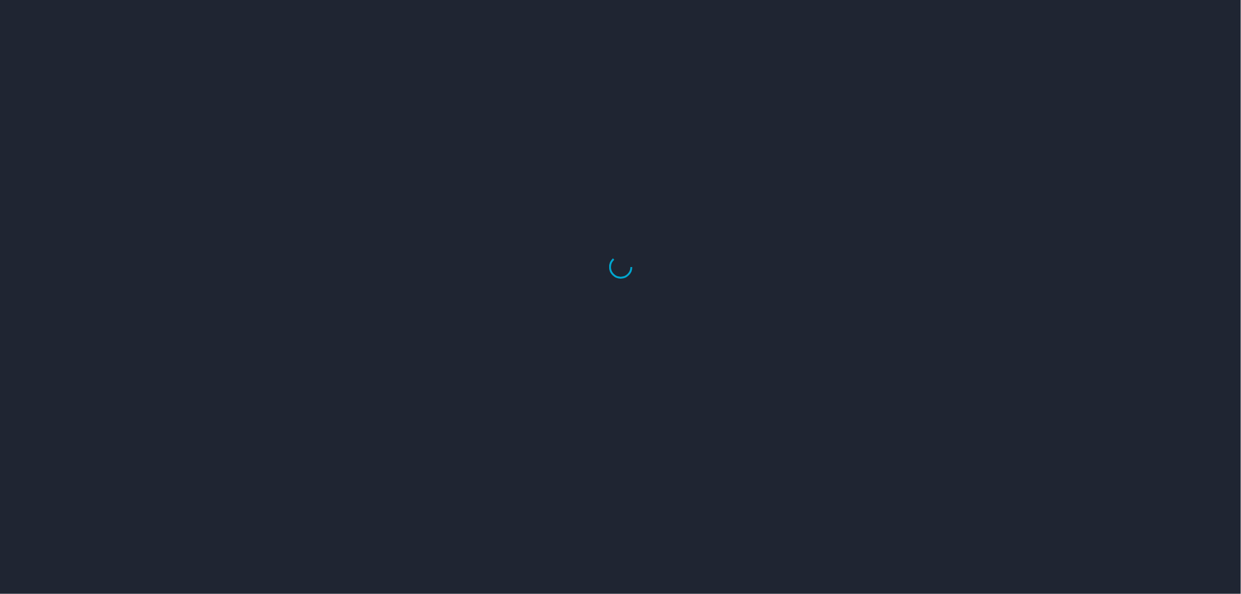
select select "US"
